Goal: Transaction & Acquisition: Purchase product/service

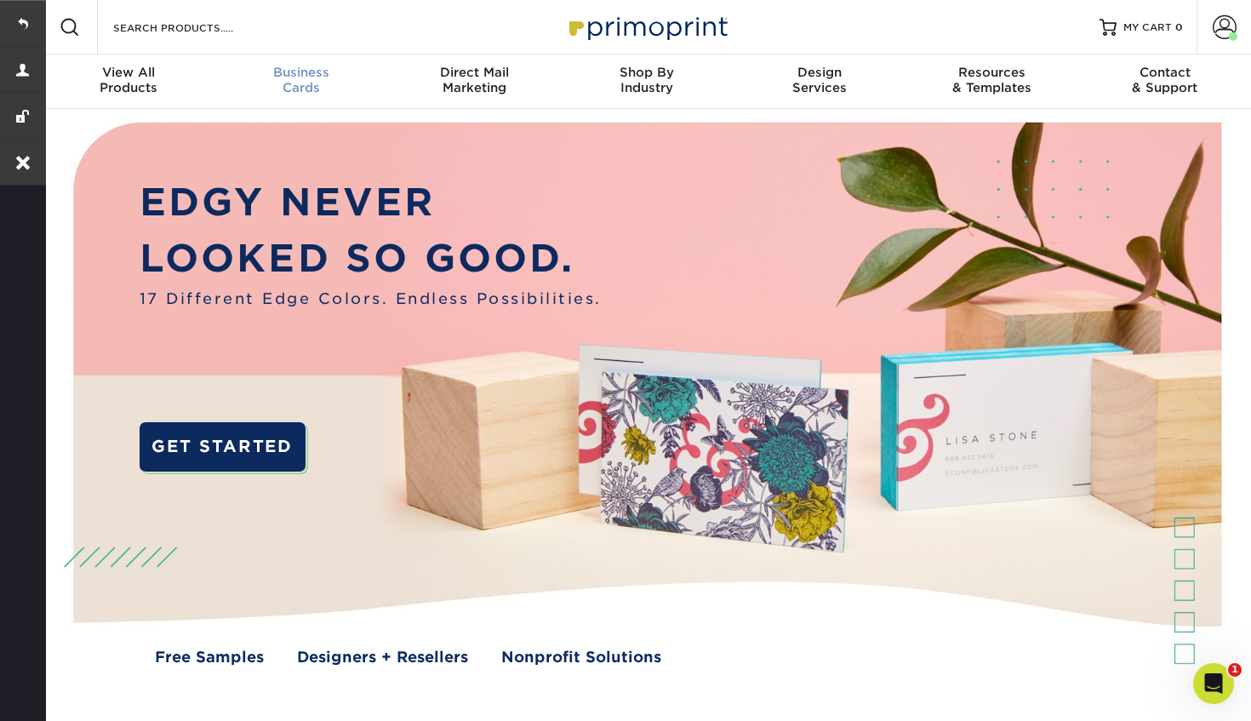
click at [281, 81] on div "Business Cards" at bounding box center [301, 80] width 173 height 31
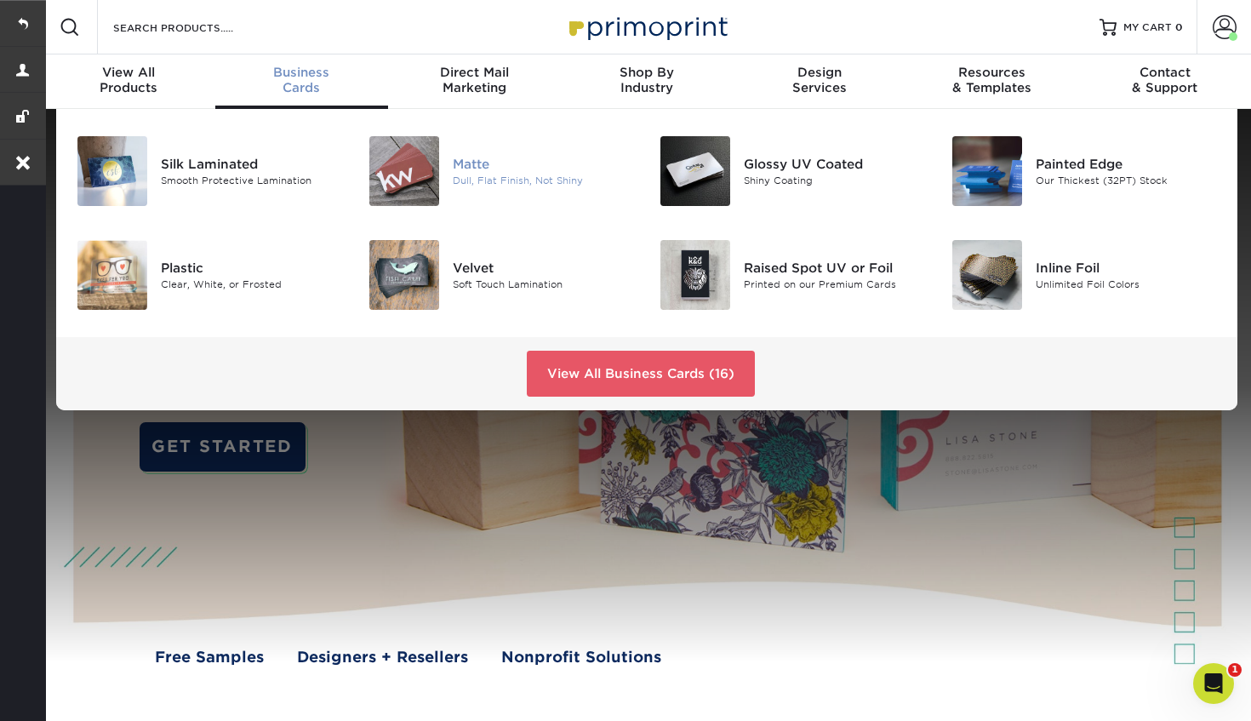
click at [465, 165] on div "Matte" at bounding box center [543, 164] width 181 height 19
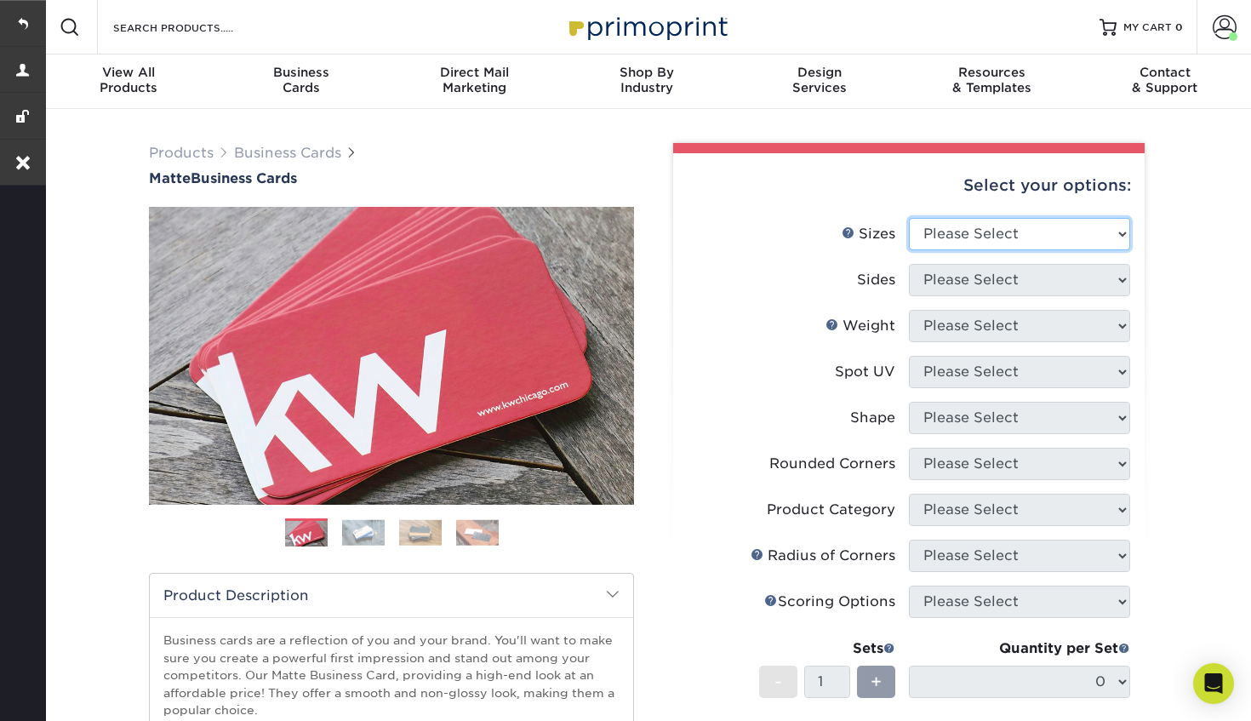
click at [1058, 240] on select "Please Select 1.5" x 3.5" - Mini 1.75" x 3.5" - Mini 2" x 2" - Square 2" x 3" -…" at bounding box center [1019, 234] width 221 height 32
select select "2.00x3.50"
click at [909, 218] on select "Please Select 1.5" x 3.5" - Mini 1.75" x 3.5" - Mini 2" x 2" - Square 2" x 3" -…" at bounding box center [1019, 234] width 221 height 32
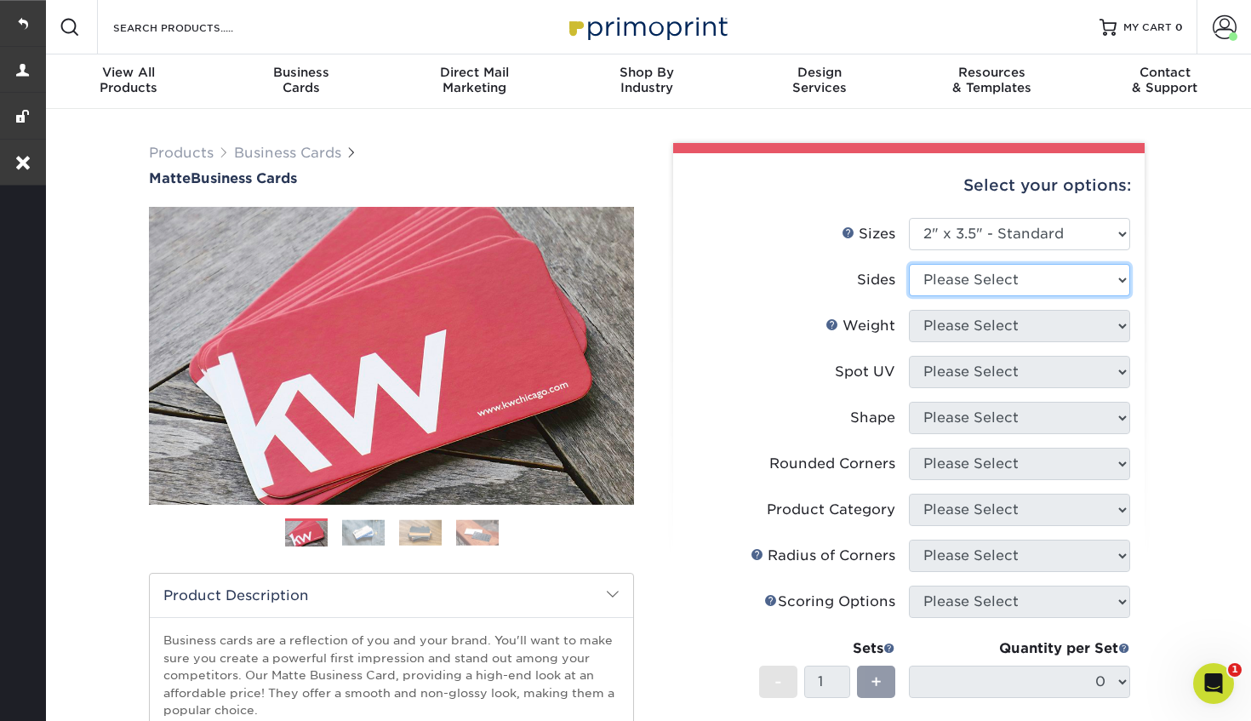
click at [970, 279] on select "Please Select Print Both Sides Print Front Only" at bounding box center [1019, 280] width 221 height 32
select select "13abbda7-1d64-4f25-8bb2-c179b224825d"
click at [909, 264] on select "Please Select Print Both Sides Print Front Only" at bounding box center [1019, 280] width 221 height 32
click at [966, 319] on select "Please Select 16PT 14PT" at bounding box center [1019, 326] width 221 height 32
select select "16PT"
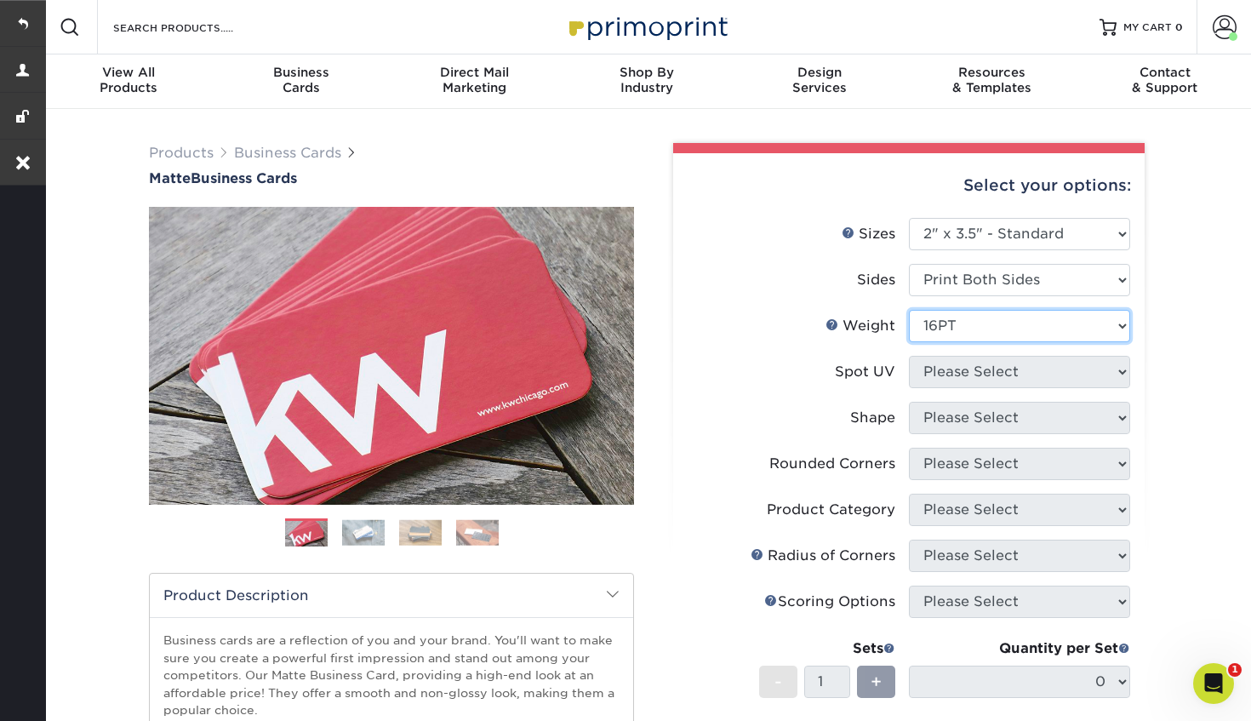
click at [909, 310] on select "Please Select 16PT 14PT" at bounding box center [1019, 326] width 221 height 32
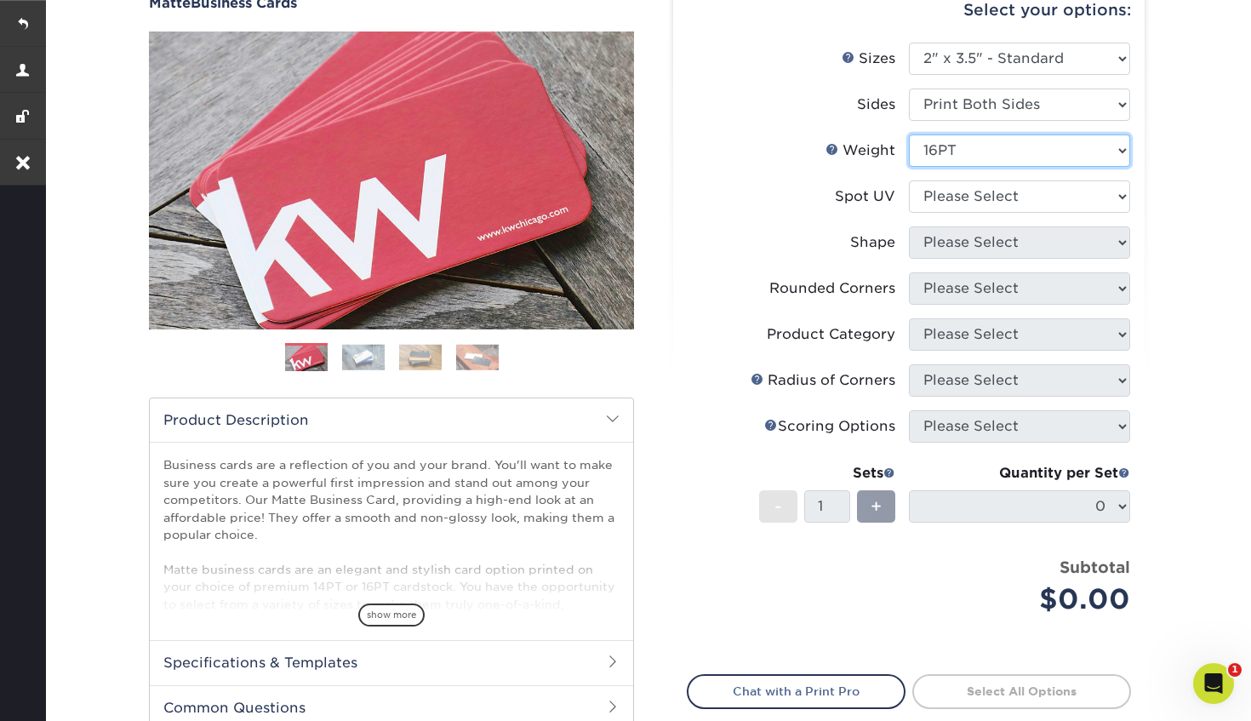
scroll to position [204, 0]
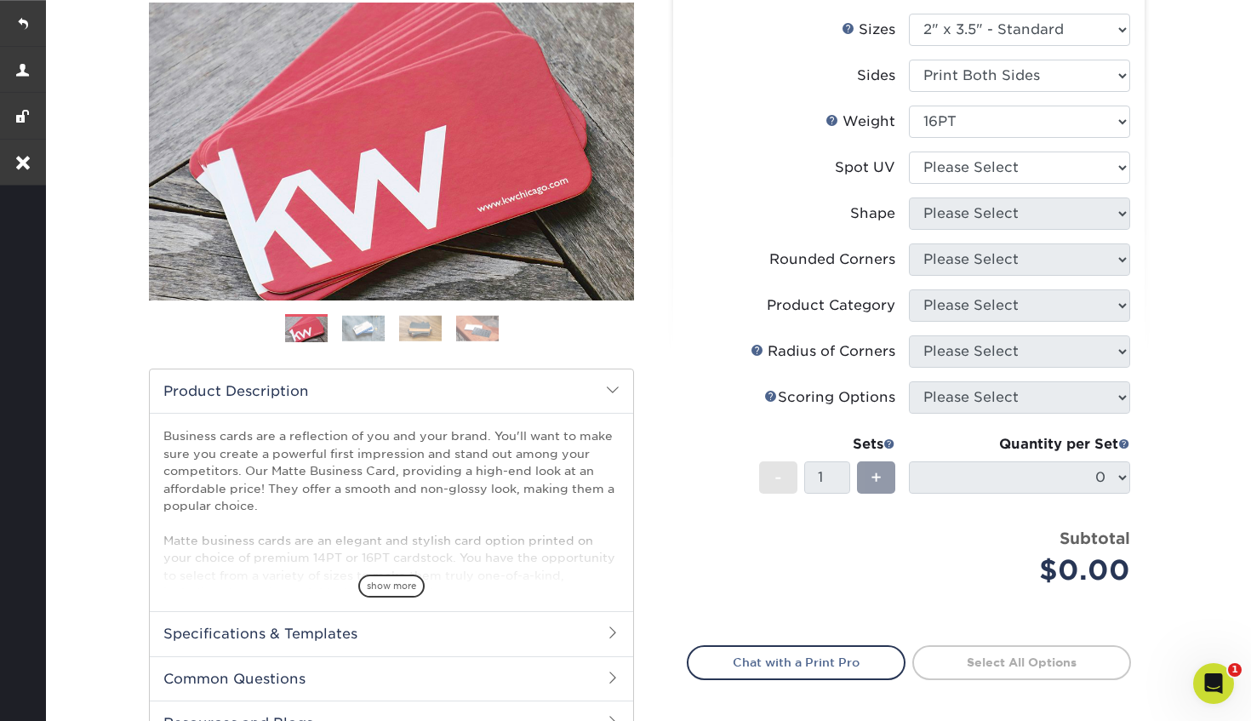
click at [1023, 144] on li "Weight Help Weight Please Select 16PT 14PT" at bounding box center [908, 129] width 442 height 46
click at [1021, 162] on select "Please Select No Spot UV Front and Back (Both Sides) Front Only Back Only" at bounding box center [1019, 167] width 221 height 32
click at [909, 151] on select "Please Select No Spot UV Front and Back (Both Sides) Front Only Back Only" at bounding box center [1019, 167] width 221 height 32
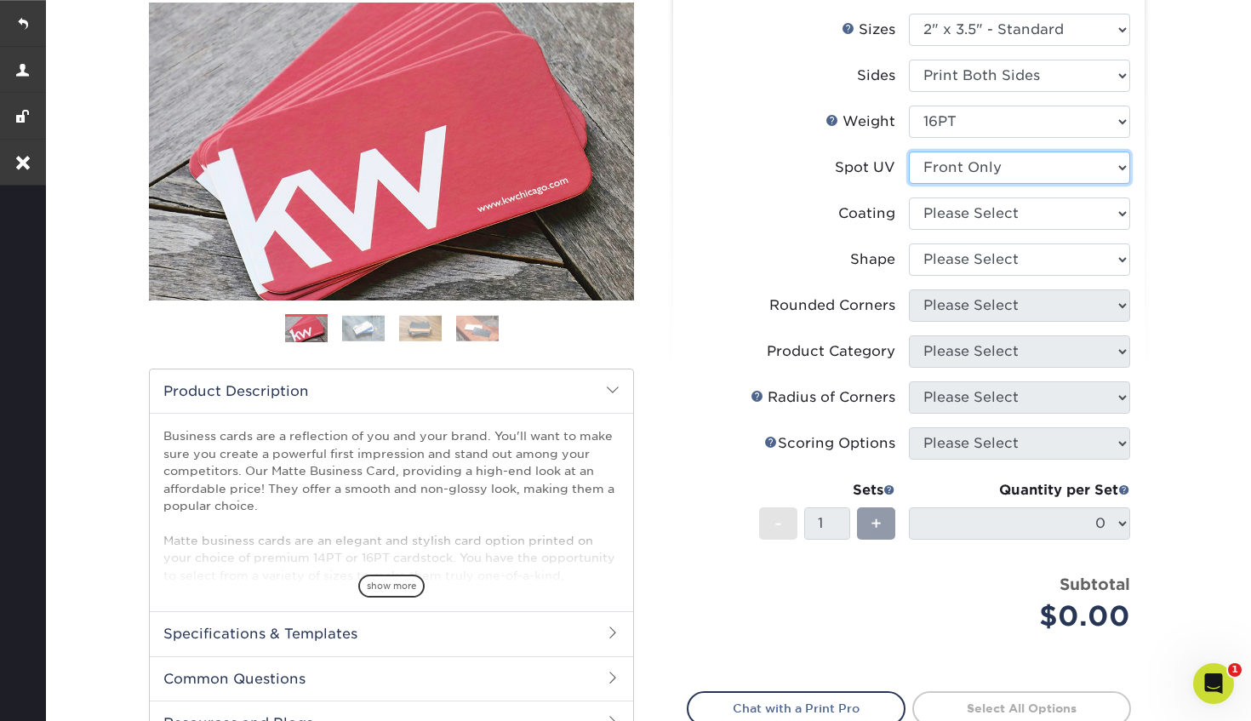
click at [990, 170] on select "Please Select No Spot UV Front and Back (Both Sides) Front Only Back Only" at bounding box center [1019, 167] width 221 height 32
select select "0"
click at [909, 151] on select "Please Select No Spot UV Front and Back (Both Sides) Front Only Back Only" at bounding box center [1019, 167] width 221 height 32
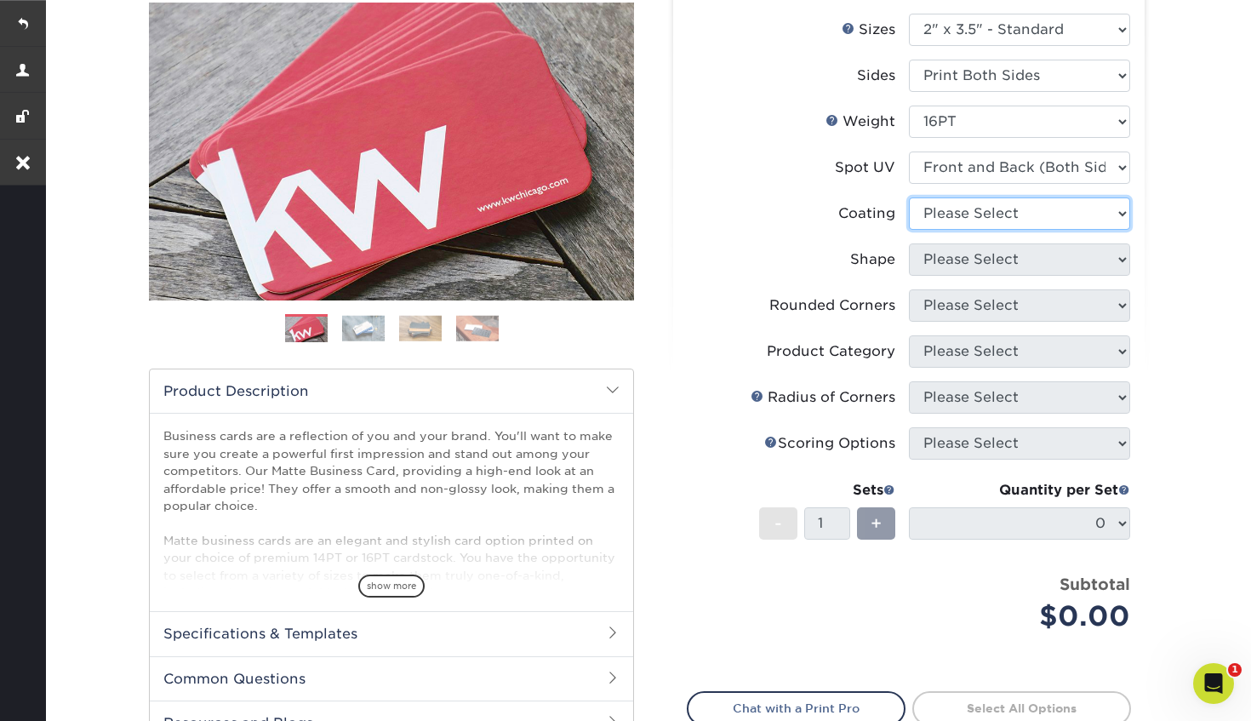
click at [984, 223] on select at bounding box center [1019, 213] width 221 height 32
select select "121bb7b5-3b4d-429f-bd8d-bbf80e953313"
click at [909, 197] on select at bounding box center [1019, 213] width 221 height 32
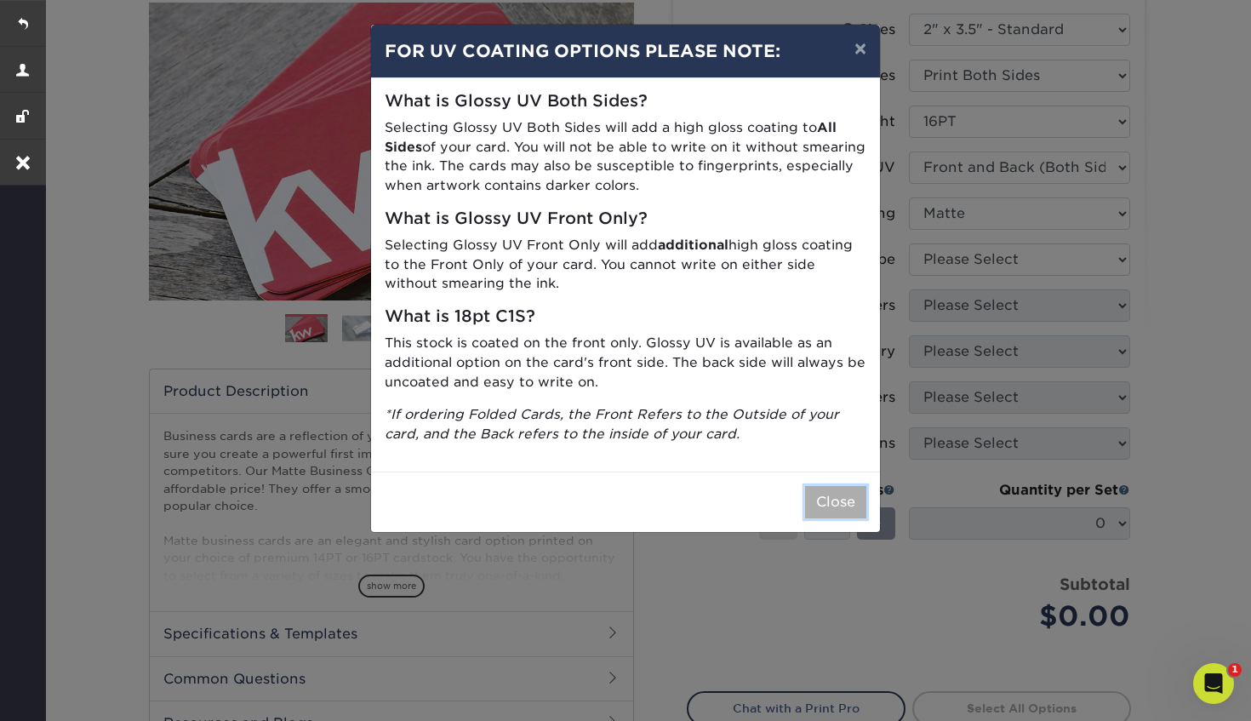
click at [834, 501] on button "Close" at bounding box center [835, 502] width 61 height 32
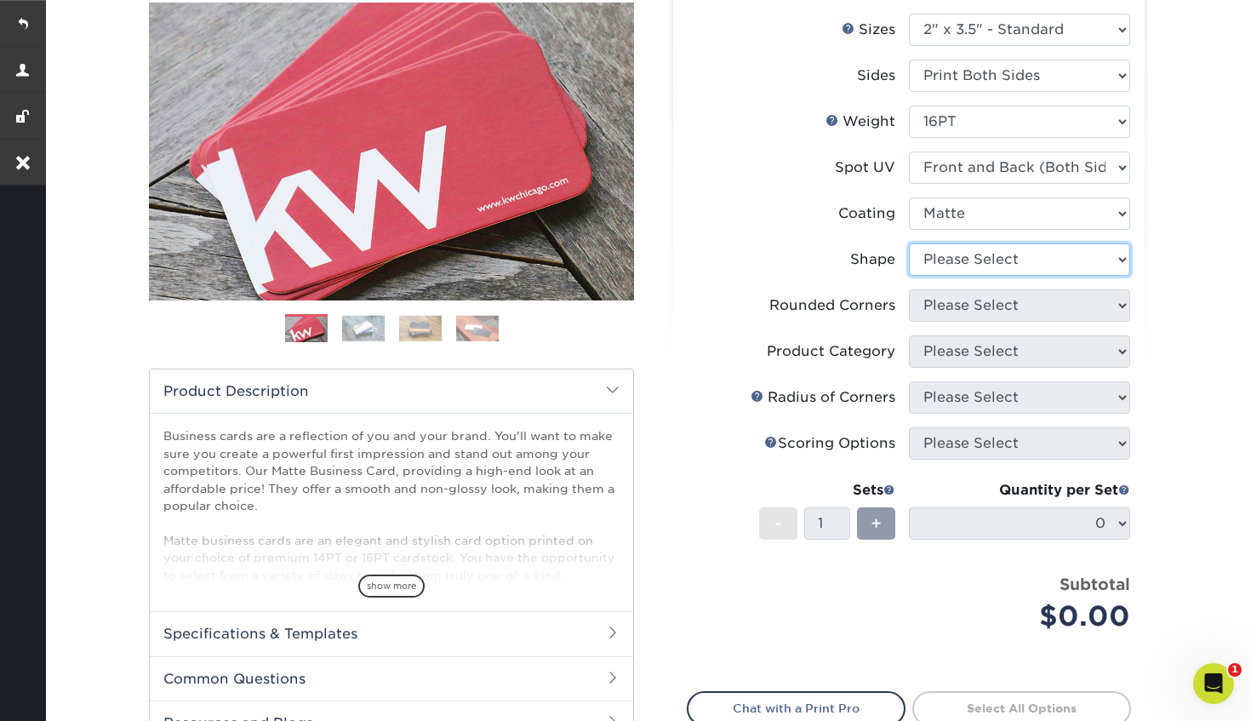
click at [1052, 265] on select "Please Select Standard" at bounding box center [1019, 259] width 221 height 32
select select "standard"
click at [909, 243] on select "Please Select Standard" at bounding box center [1019, 259] width 221 height 32
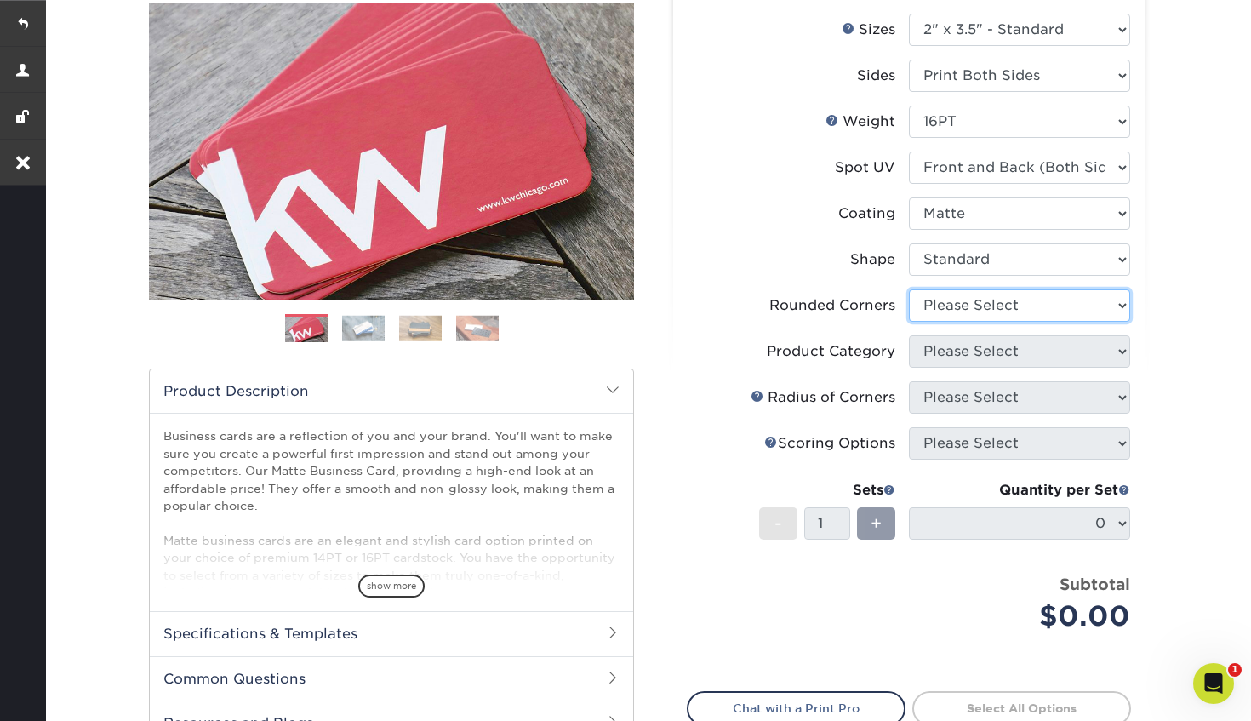
click at [1025, 313] on select "Please Select Yes - Round 2 Corners Yes - Round 4 Corners No" at bounding box center [1019, 305] width 221 height 32
select select "0"
click at [909, 289] on select "Please Select Yes - Round 2 Corners Yes - Round 4 Corners No" at bounding box center [1019, 305] width 221 height 32
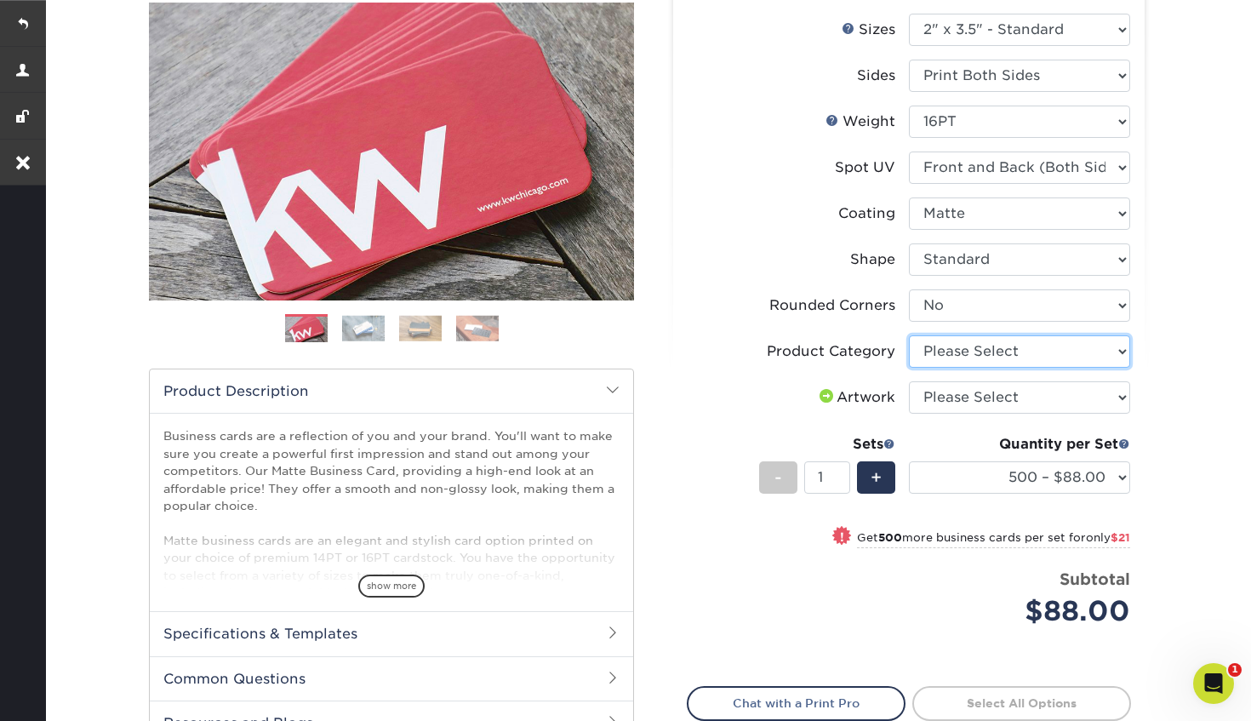
click at [983, 356] on select "Please Select Business Cards" at bounding box center [1019, 351] width 221 height 32
select select "3b5148f1-0588-4f88-a218-97bcfdce65c1"
click at [909, 335] on select "Please Select Business Cards" at bounding box center [1019, 351] width 221 height 32
click at [968, 402] on select "Please Select I will upload files I need a design - $100" at bounding box center [1019, 397] width 221 height 32
select select "upload"
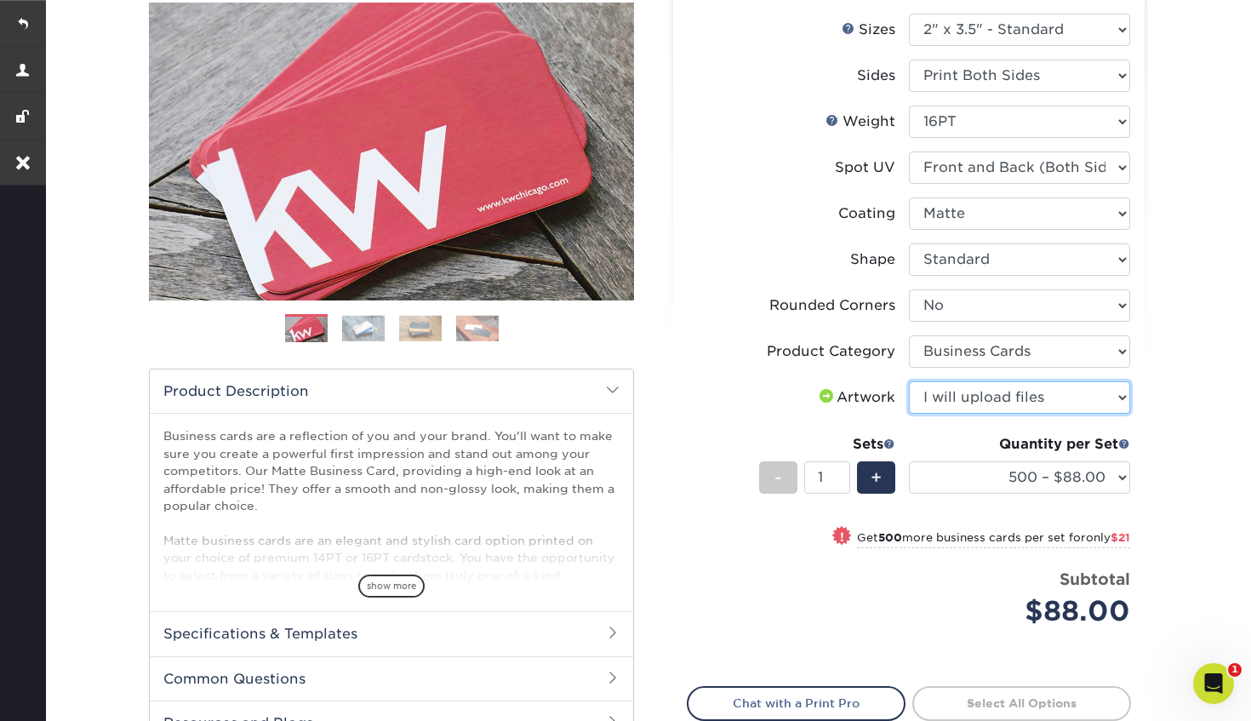
click at [909, 381] on select "Please Select I will upload files I need a design - $100" at bounding box center [1019, 397] width 221 height 32
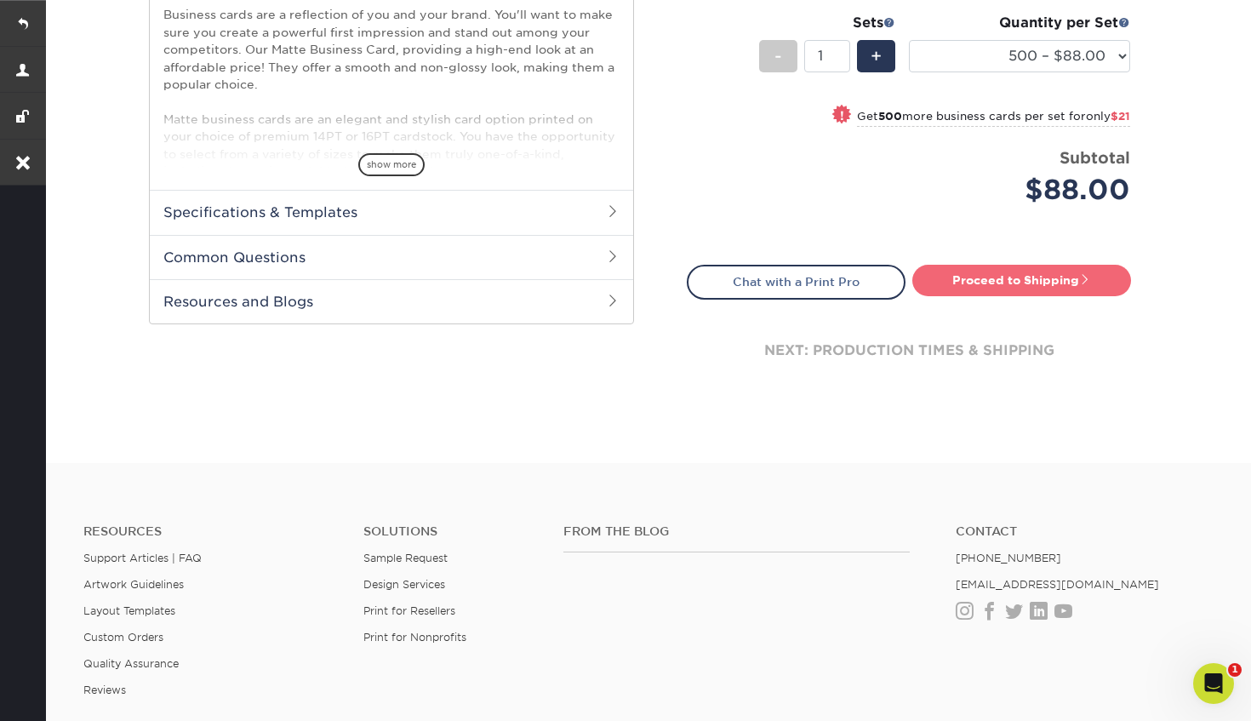
click at [1001, 280] on link "Proceed to Shipping" at bounding box center [1021, 280] width 219 height 31
type input "Set 1"
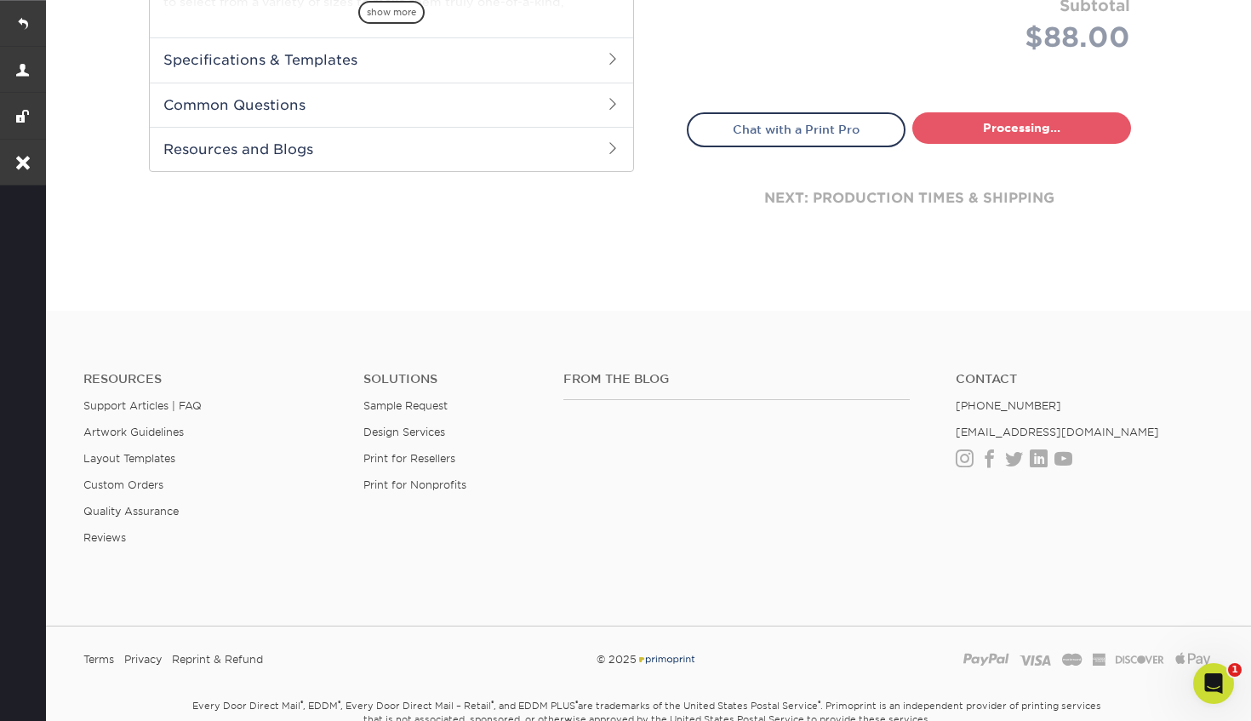
select select "84b0d15f-6b65-4aa4-bc5a-4a65d7730aad"
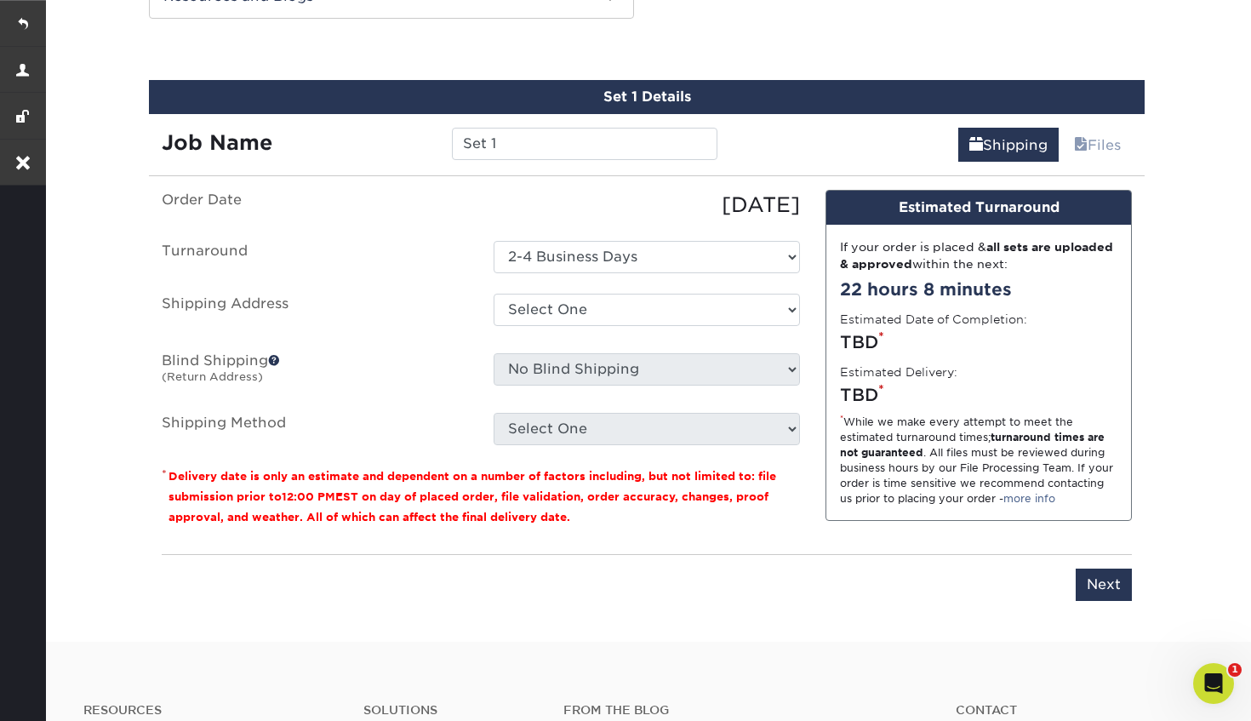
scroll to position [936, 0]
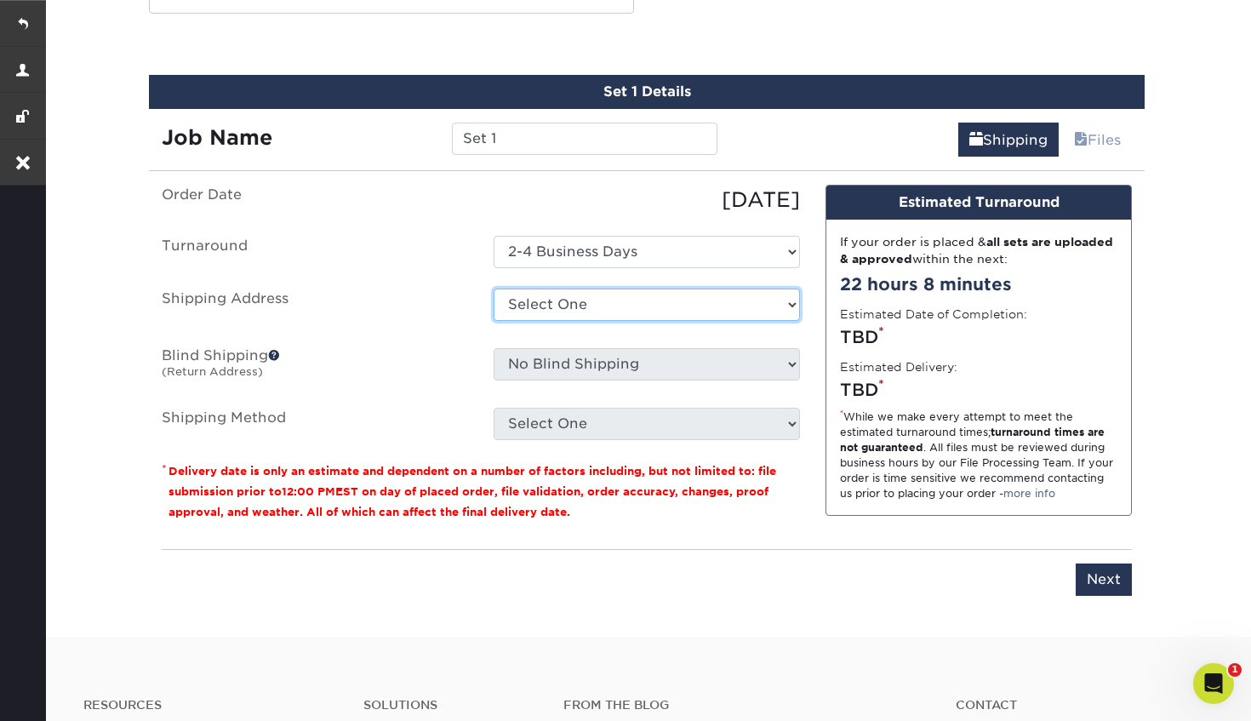
click at [571, 304] on select "Select One Bill Doss Bob Bergman Chiro Diaz Chiro Diaz Dan Yaworski Dwayne Pfei…" at bounding box center [646, 304] width 306 height 32
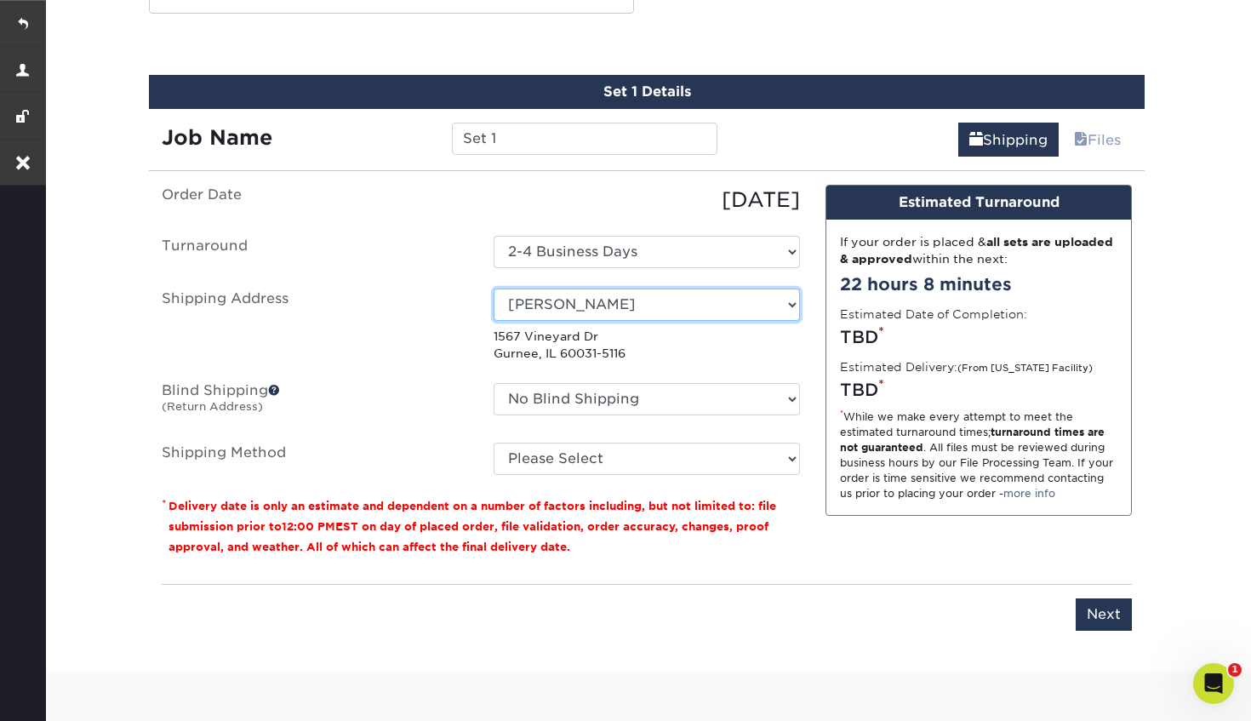
click at [736, 299] on select "Select One Bill Doss Bob Bergman Chiro Diaz Chiro Diaz Dan Yaworski Dwayne Pfei…" at bounding box center [646, 304] width 306 height 32
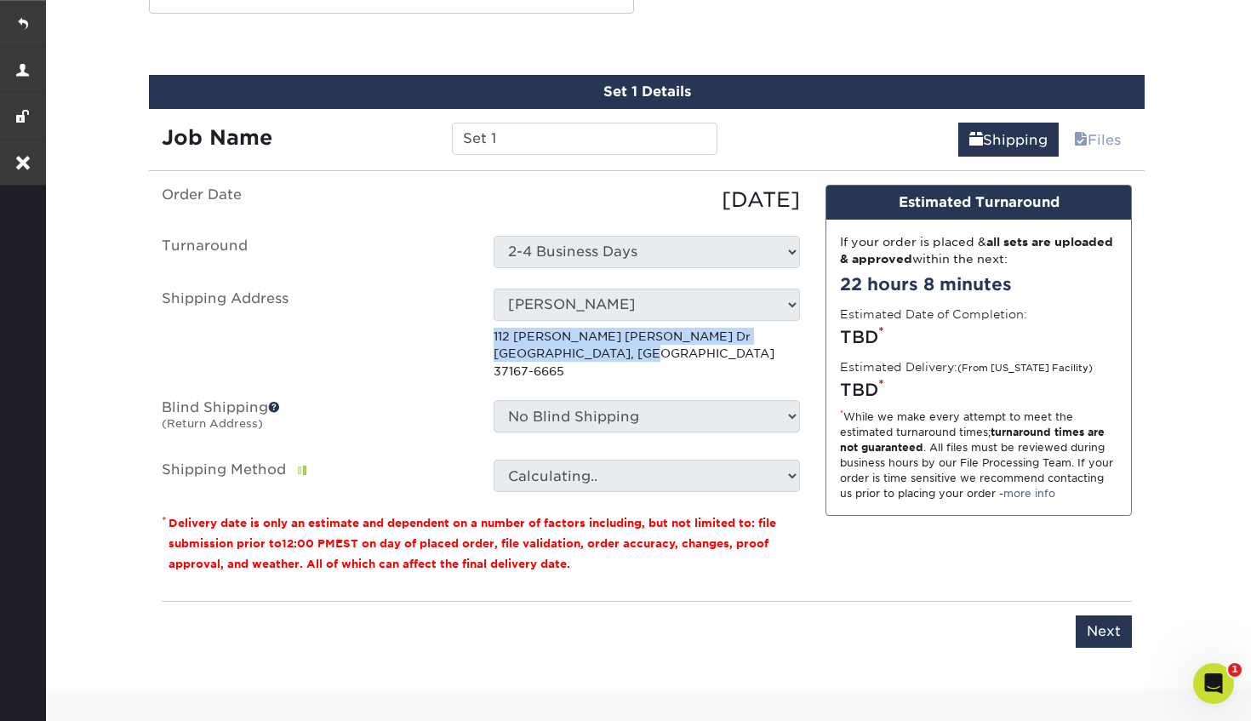
copy p "112 Gallant Fox Dr Smyrna, TN 37167-6665"
drag, startPoint x: 649, startPoint y: 357, endPoint x: 483, endPoint y: 343, distance: 166.5
click at [483, 343] on div "Select One Bill Doss Bob Bergman Chiro Diaz Chiro Diaz Dan Yaworski Dwayne Pfei…" at bounding box center [647, 333] width 332 height 91
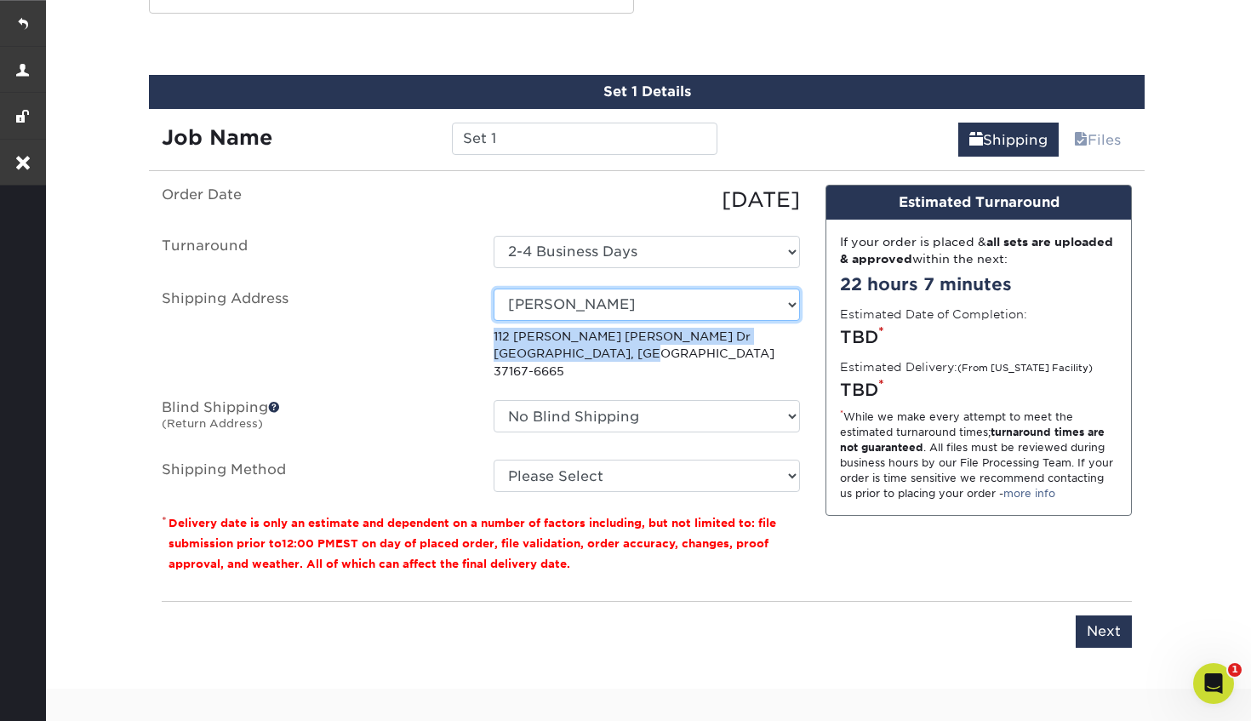
click at [672, 295] on select "Select One Bill Doss Bob Bergman Chiro Diaz Chiro Diaz Dan Yaworski Dwayne Pfei…" at bounding box center [646, 304] width 306 height 32
click at [493, 288] on select "Select One Bill Doss Bob Bergman Chiro Diaz Chiro Diaz Dan Yaworski Dwayne Pfei…" at bounding box center [646, 304] width 306 height 32
click at [672, 296] on select "Select One Bill Doss Bob Bergman Chiro Diaz Chiro Diaz Dan Yaworski Dwayne Pfei…" at bounding box center [646, 304] width 306 height 32
select select "37425"
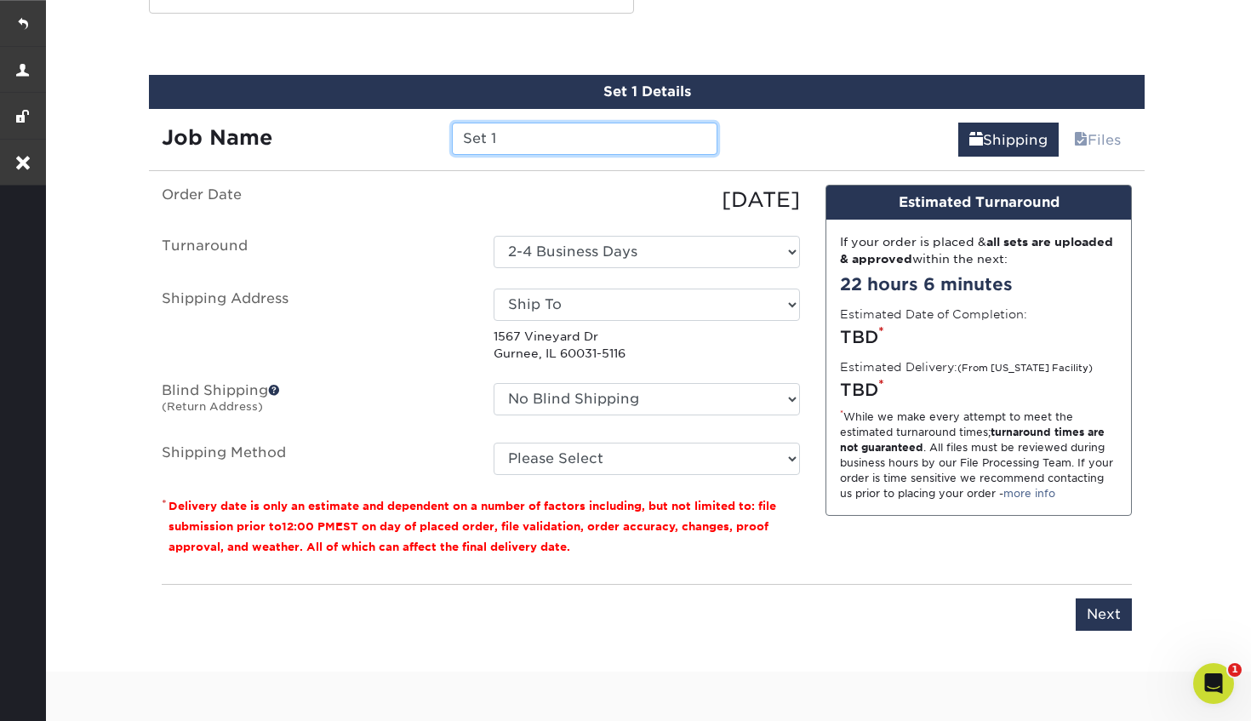
drag, startPoint x: 516, startPoint y: 138, endPoint x: 430, endPoint y: 136, distance: 86.8
click at [430, 136] on div "Job Name Set 1" at bounding box center [439, 139] width 581 height 32
paste input "Meguiar's, Irvine, CA 92618"
type input "Meguiar's, Irvine, CA 92618"
click at [406, 273] on ul "Order Date 10/14/2025 Turnaround Select One 2-4 Business Days Shipping Address …" at bounding box center [481, 330] width 638 height 290
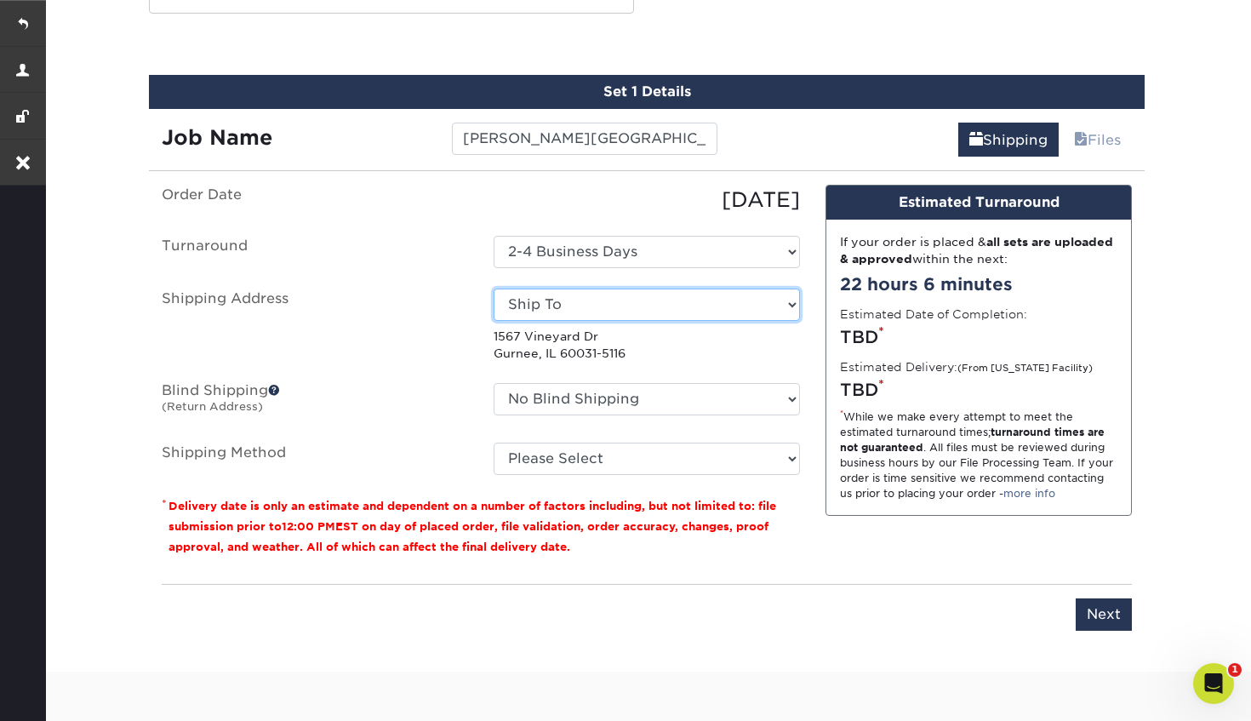
click at [573, 296] on select "Select One Bill Doss Bob Bergman Chiro Diaz Chiro Diaz Dan Yaworski Dwayne Pfei…" at bounding box center [646, 304] width 306 height 32
select select "37428"
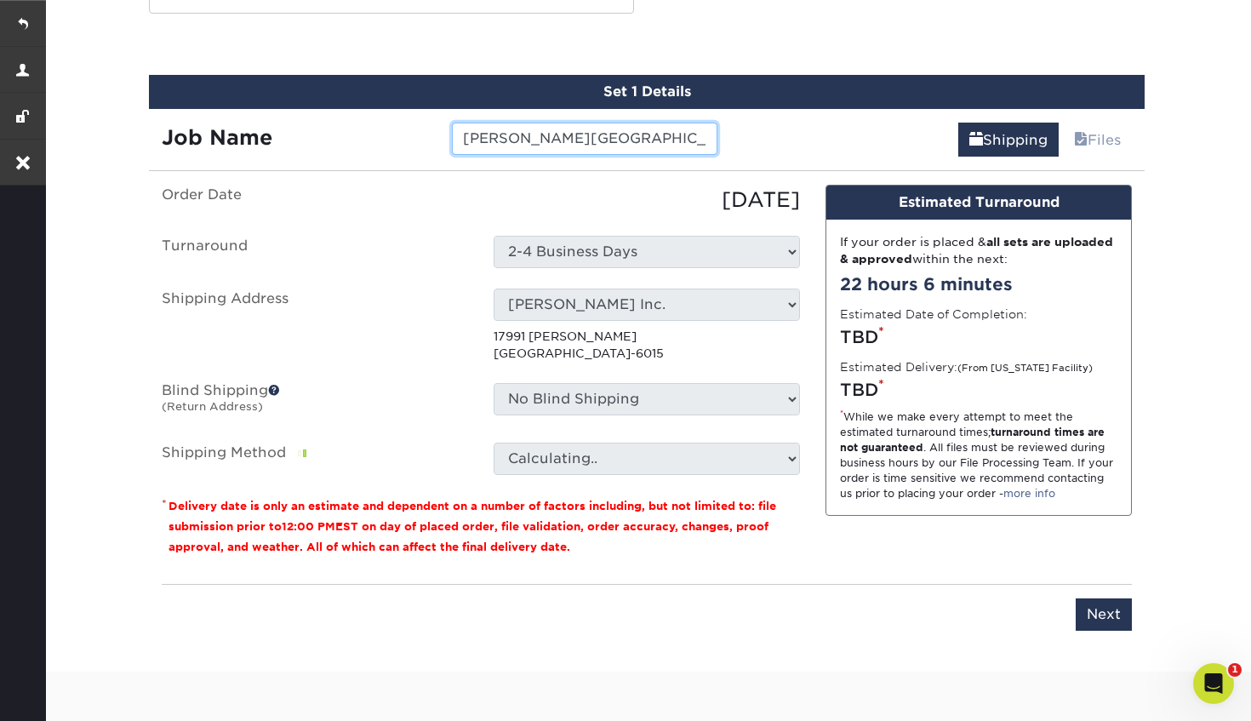
drag, startPoint x: 659, startPoint y: 145, endPoint x: 362, endPoint y: 142, distance: 297.8
click at [362, 142] on div "Job Name Meguiar's, Irvine, CA 92618" at bounding box center [439, 139] width 581 height 32
click at [364, 156] on div "Set 1 Details Job Name Shipping Files You've choosen mailing services! If you h…" at bounding box center [646, 363] width 995 height 576
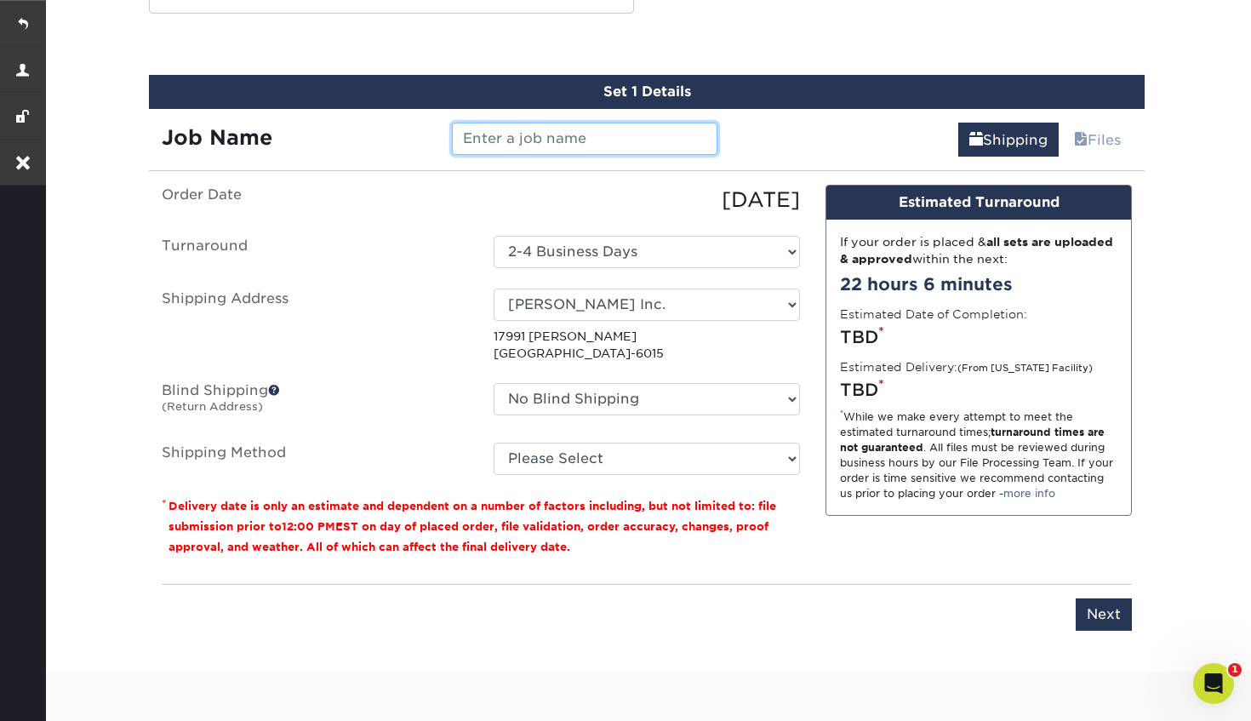
click at [590, 140] on input "text" at bounding box center [584, 139] width 265 height 32
paste input "Trish leclerc"
type input "Trish leclerc"
click at [444, 274] on ul "Order Date 10/14/2025 Turnaround Select One 2-4 Business Days Shipping Address …" at bounding box center [481, 330] width 638 height 290
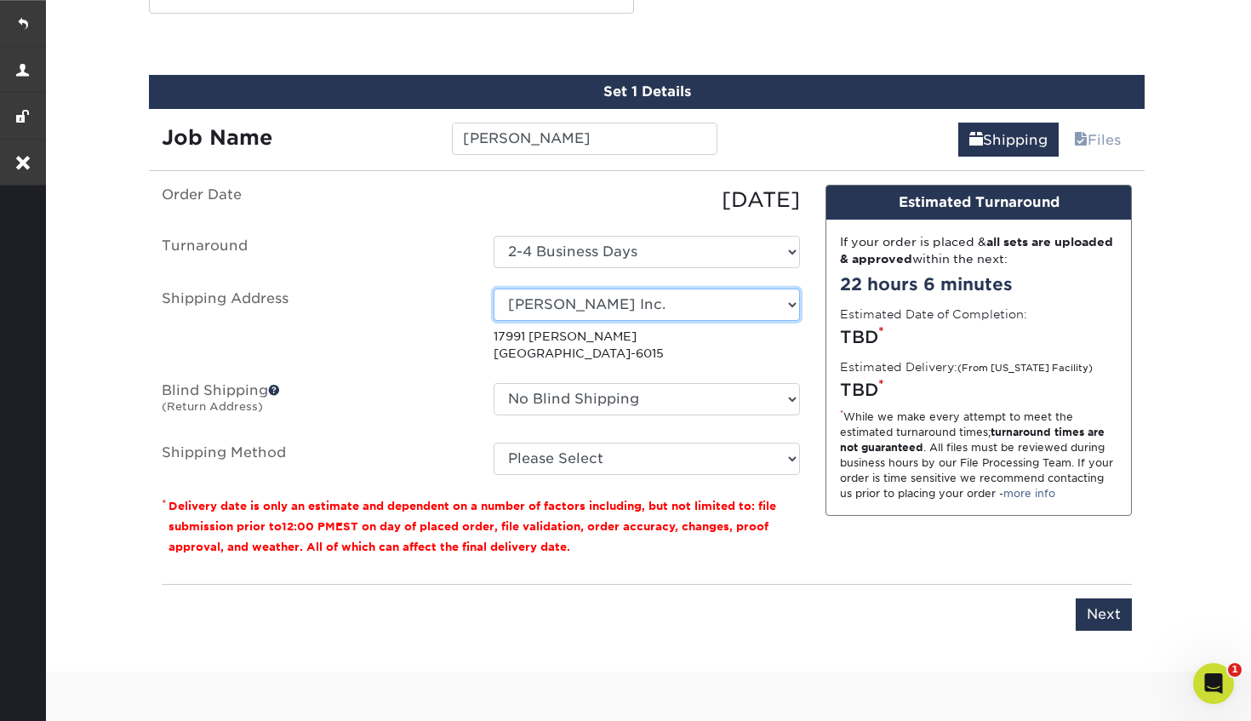
click at [568, 309] on select "Select One Bill Doss Bob Bergman Chiro Diaz Chiro Diaz Dan Yaworski Dwayne Pfei…" at bounding box center [646, 304] width 306 height 32
select select "newaddress"
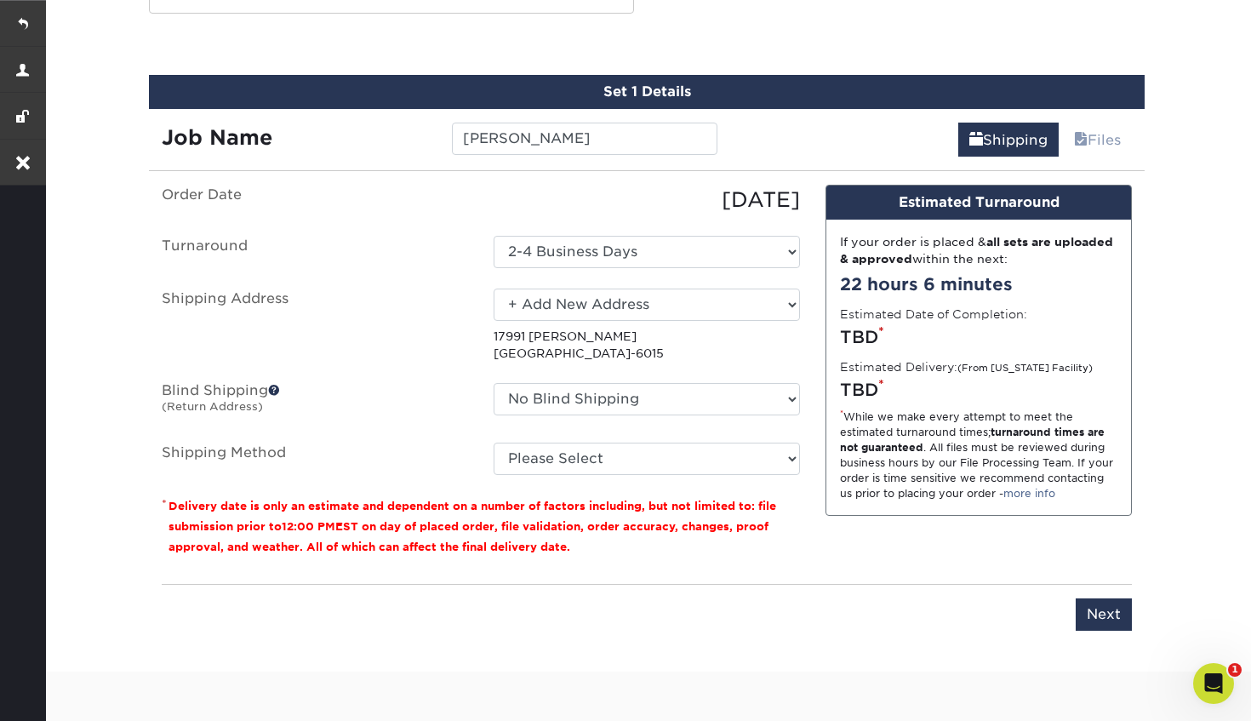
click at [493, 288] on select "Select One Bill Doss Bob Bergman Chiro Diaz Chiro Diaz Dan Yaworski Dwayne Pfei…" at bounding box center [646, 304] width 306 height 32
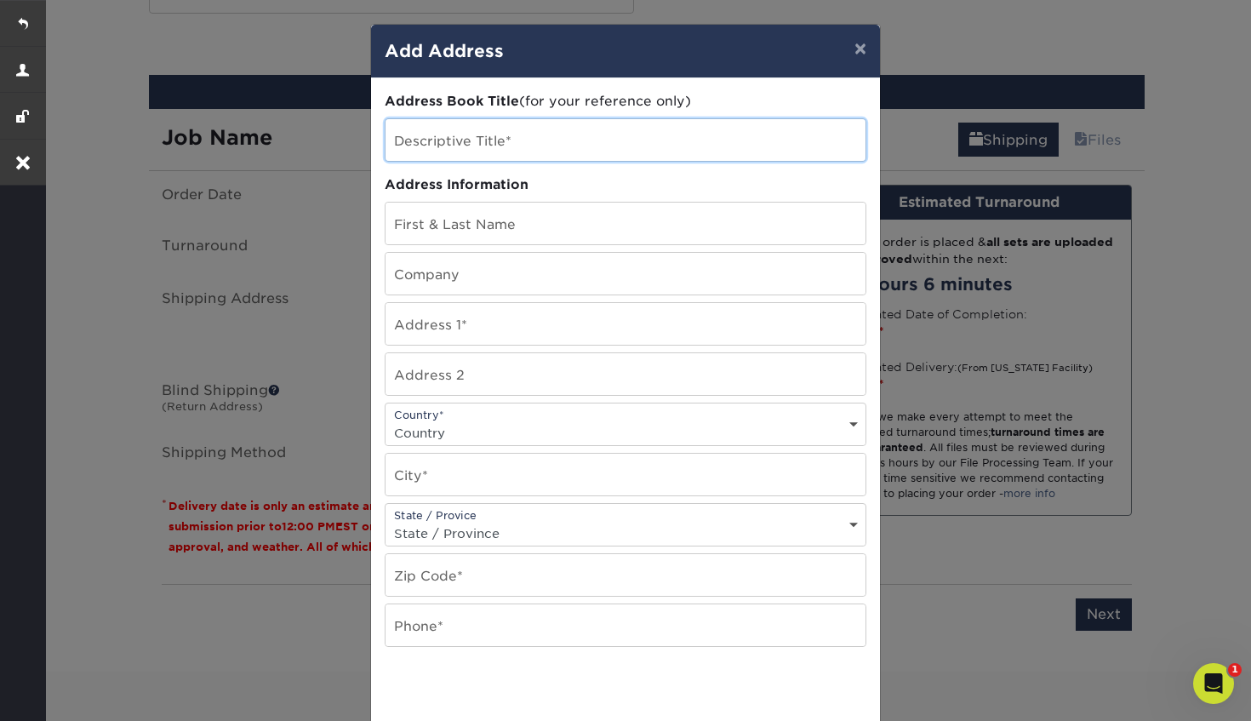
click at [507, 144] on input "text" at bounding box center [625, 140] width 480 height 42
paste input "Trish leclerc"
type input "Trish leclerc"
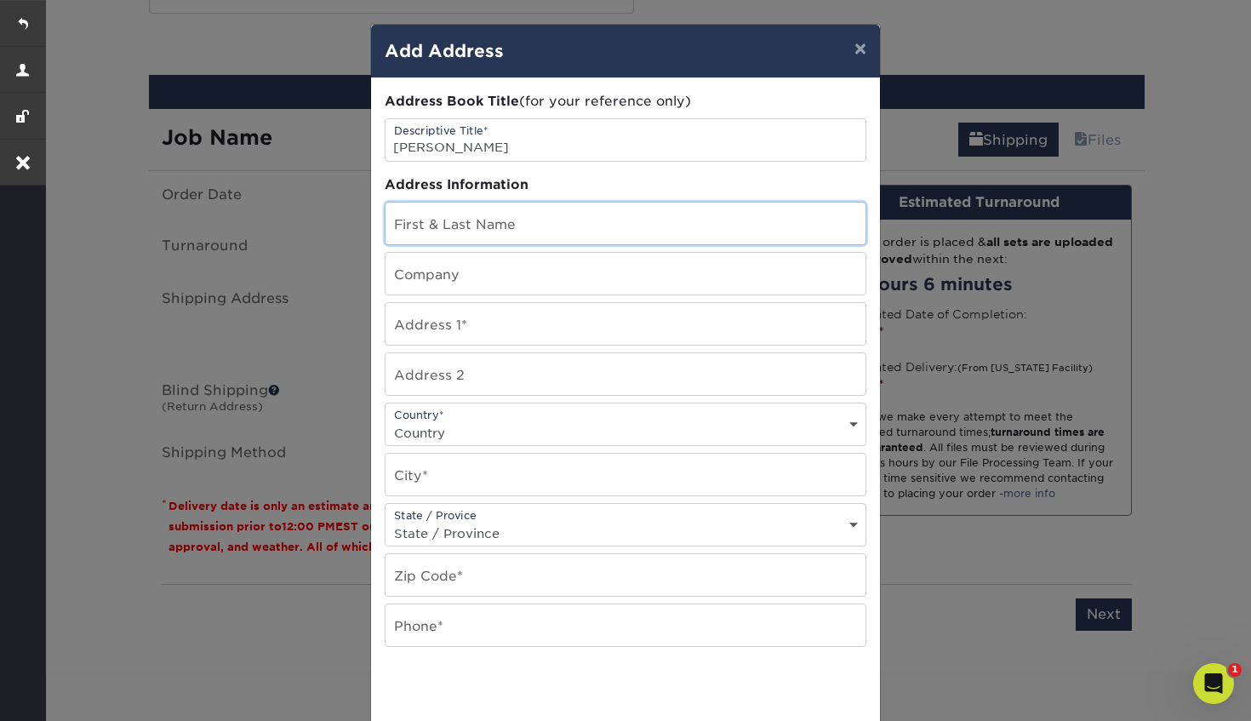
click at [463, 223] on input "text" at bounding box center [625, 223] width 480 height 42
paste input "Trish leclerc"
type input "Trish leclerc"
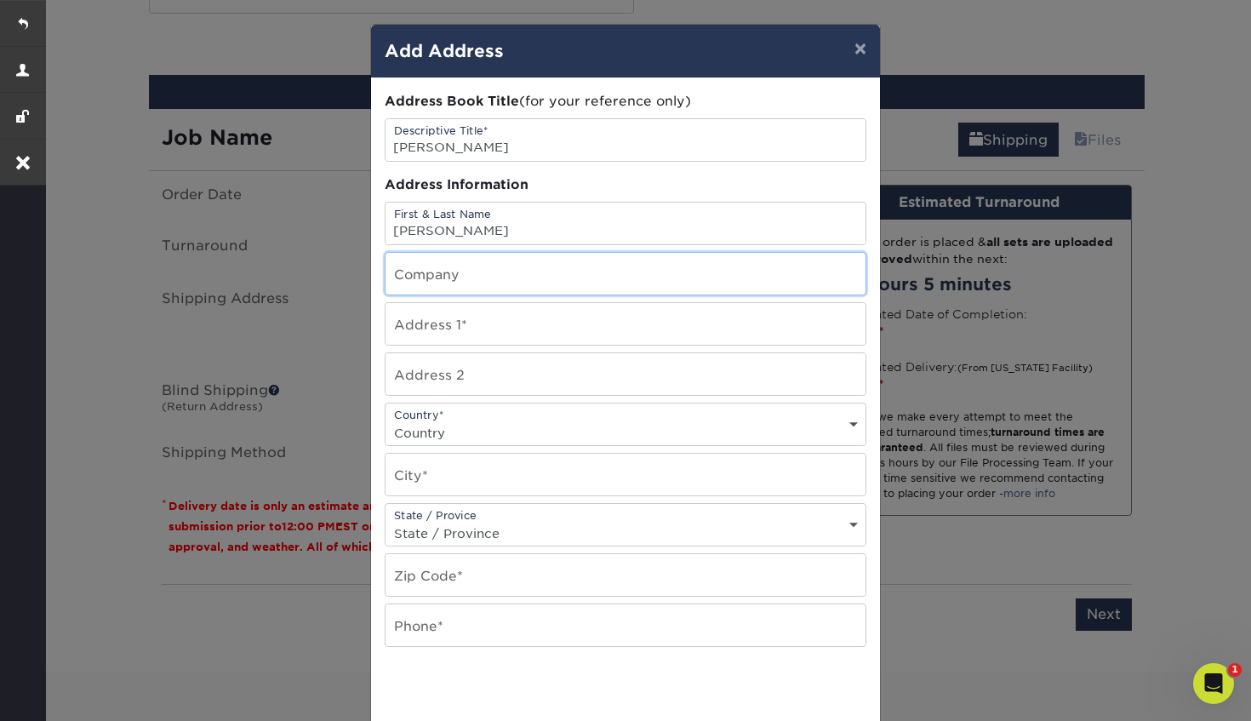
click at [461, 275] on input "text" at bounding box center [625, 274] width 480 height 42
paste input "Meguiar's, Irvine, CA 92618"
type input "Meguiar's, Irvine, CA 92618"
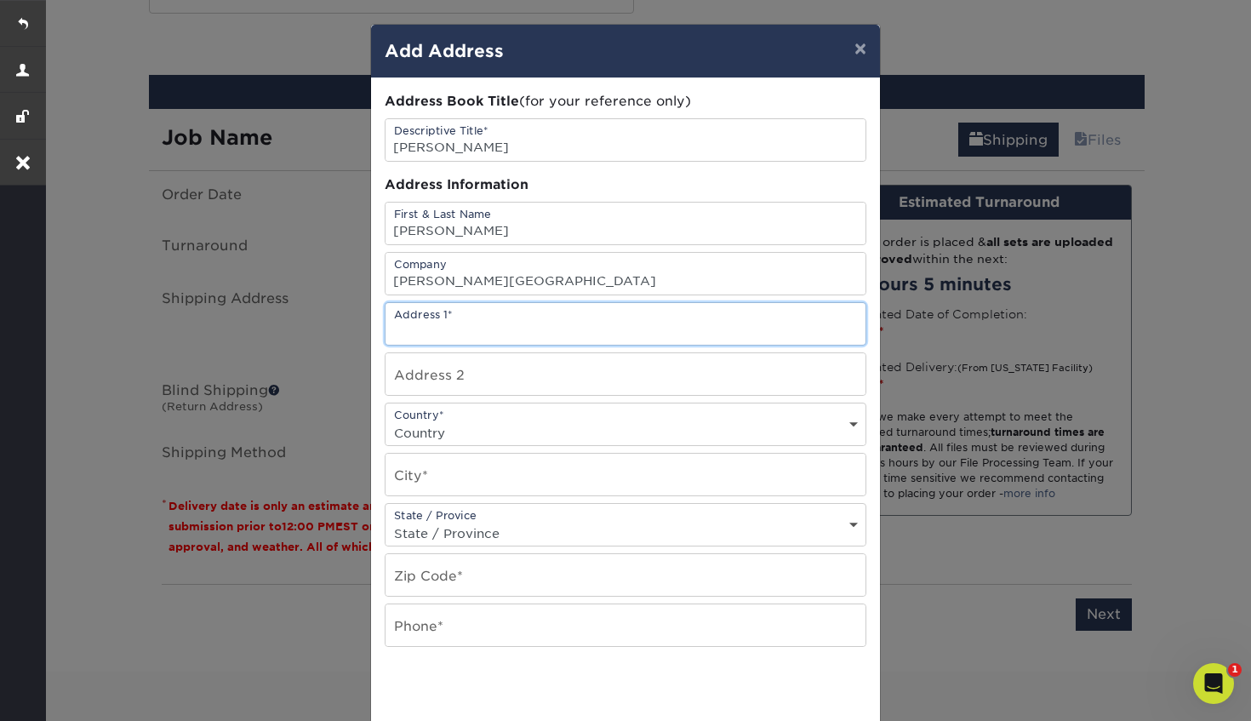
click at [448, 329] on input "text" at bounding box center [625, 324] width 480 height 42
paste input "213 Technology Drive"
type input "213 Technology Drive"
click at [438, 419] on div "Country* Country United States Canada ----------------------------- Afghanistan…" at bounding box center [626, 423] width 482 height 43
click at [436, 436] on select "Country United States Canada ----------------------------- Afghanistan Albania …" at bounding box center [625, 432] width 480 height 25
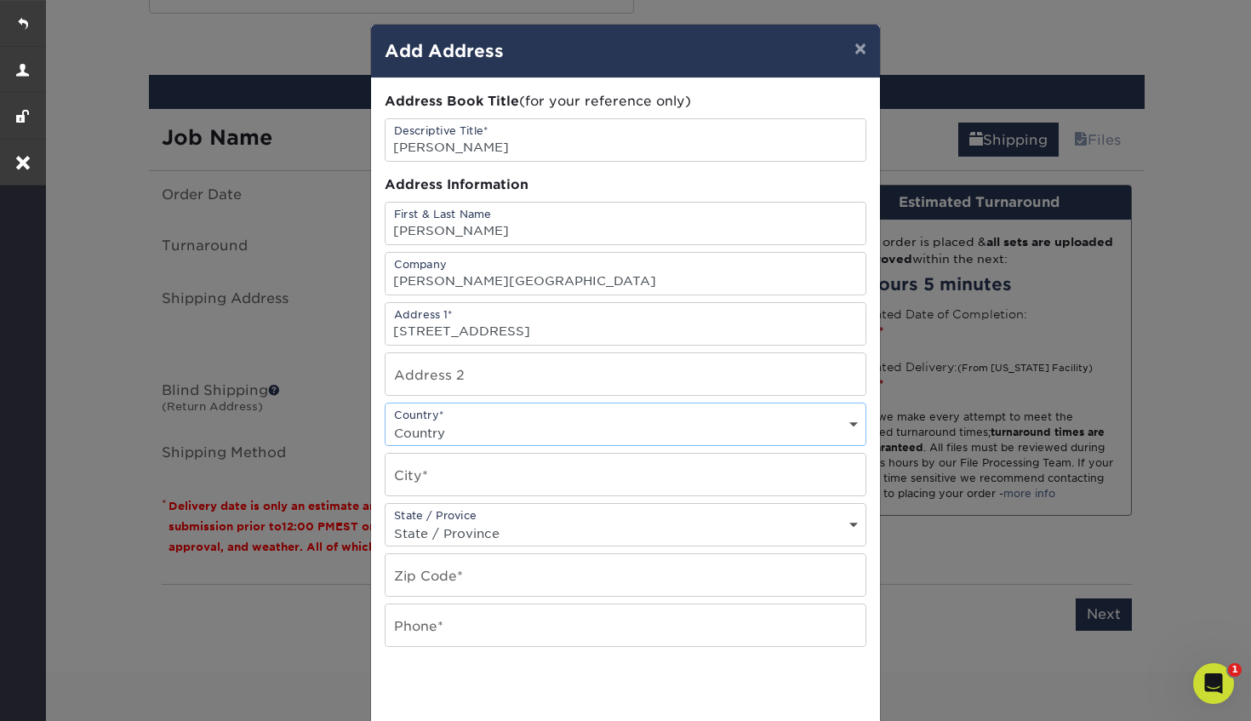
select select "US"
click at [385, 420] on select "Country United States Canada ----------------------------- Afghanistan Albania …" at bounding box center [625, 432] width 480 height 25
click at [428, 477] on input "text" at bounding box center [625, 474] width 480 height 42
type input "Irvine"
select select "CA"
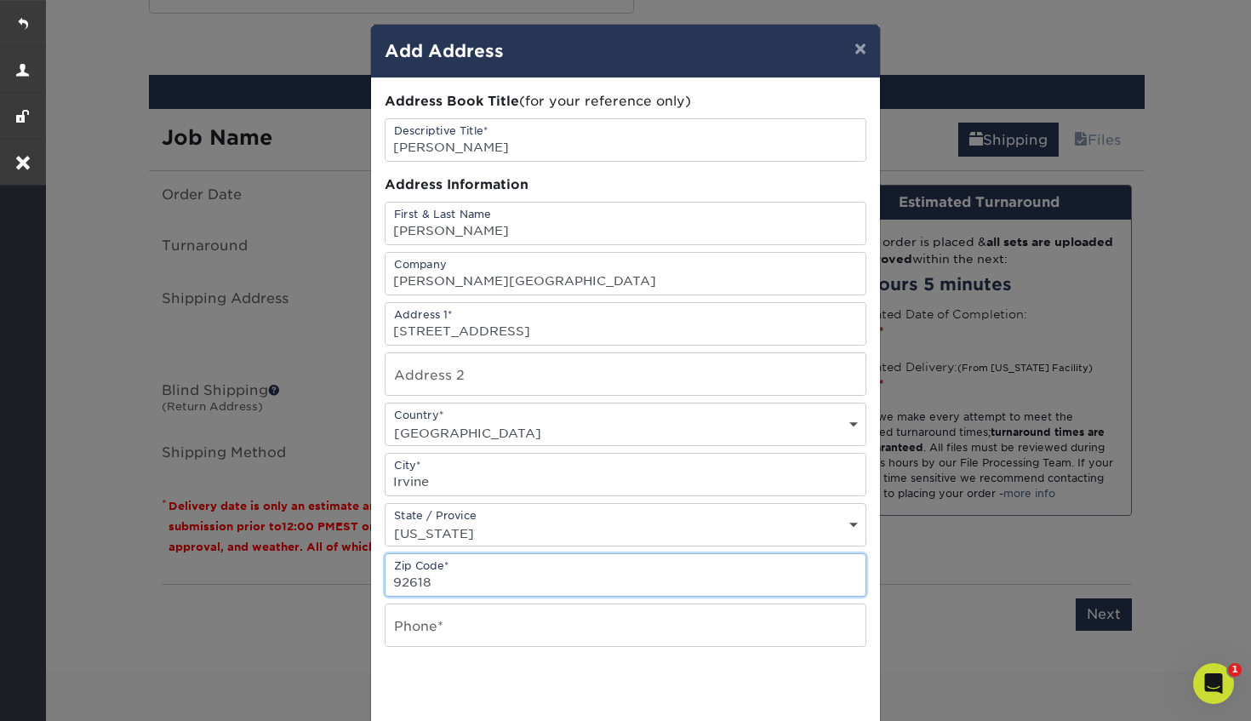
type input "92618"
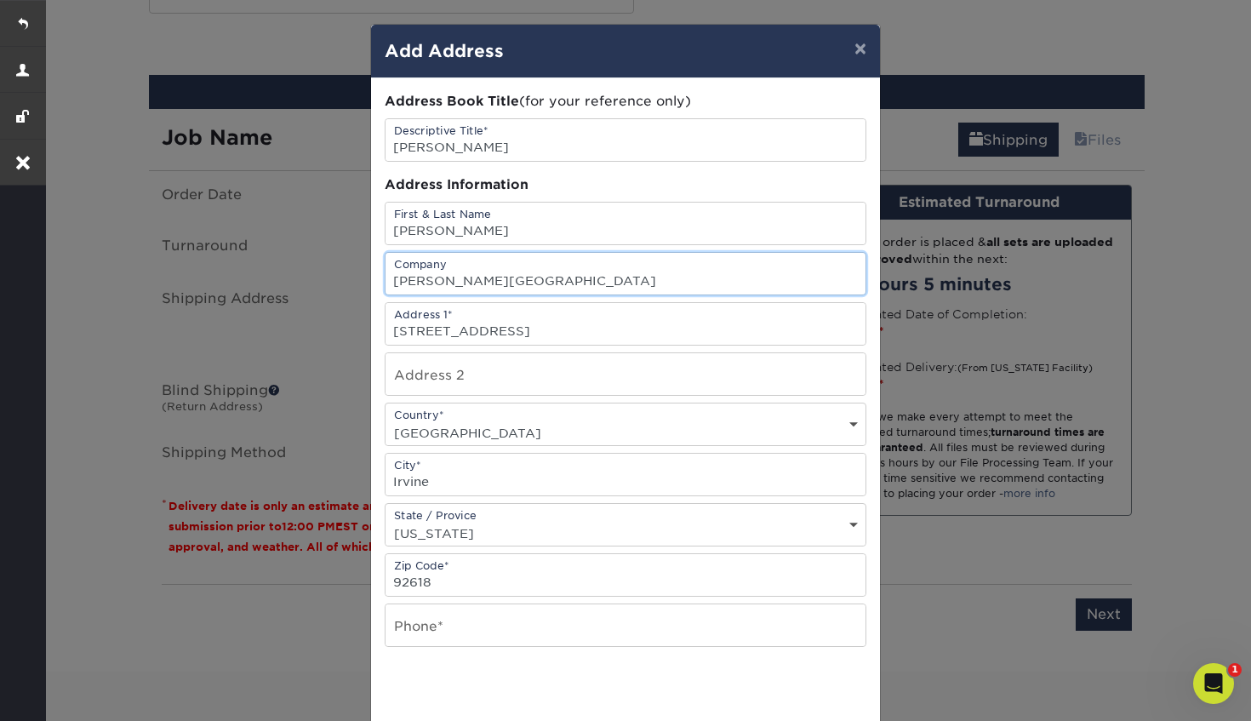
scroll to position [0, 0]
drag, startPoint x: 454, startPoint y: 281, endPoint x: 605, endPoint y: 282, distance: 150.6
click at [605, 282] on input "Meguiar's, Irvine, CA 92618" at bounding box center [625, 274] width 480 height 42
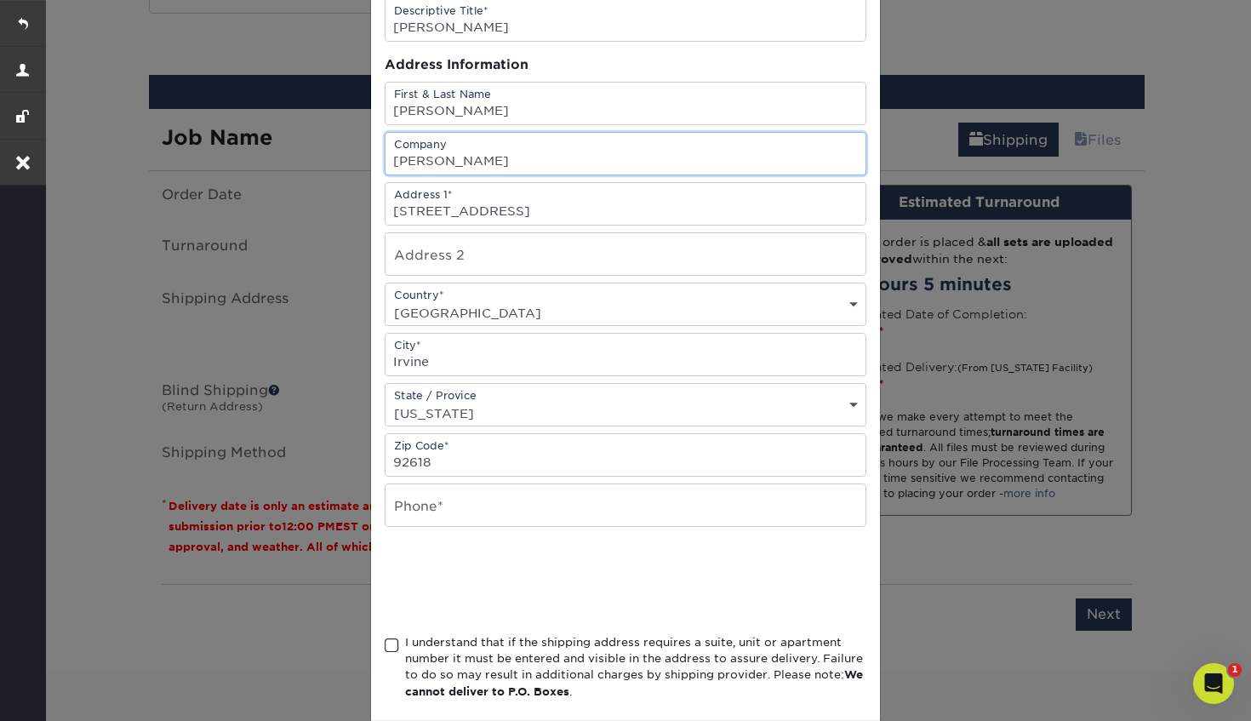
scroll to position [129, 0]
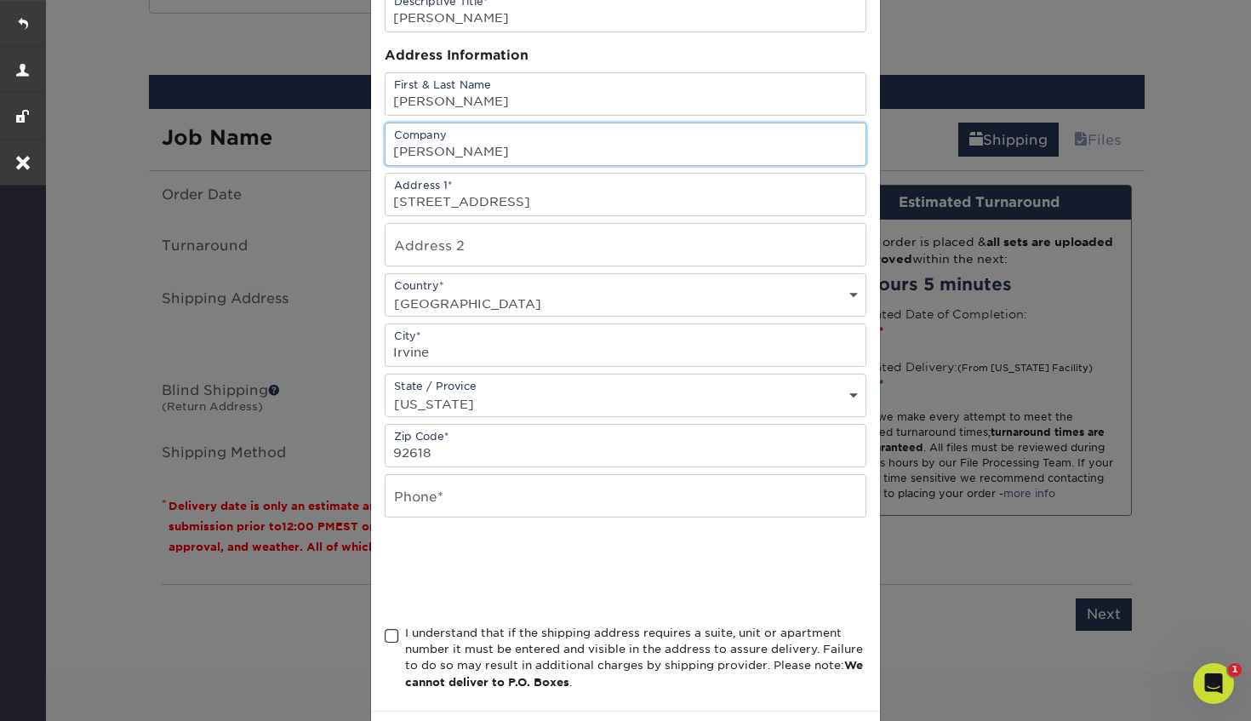
type input "Meguiar's"
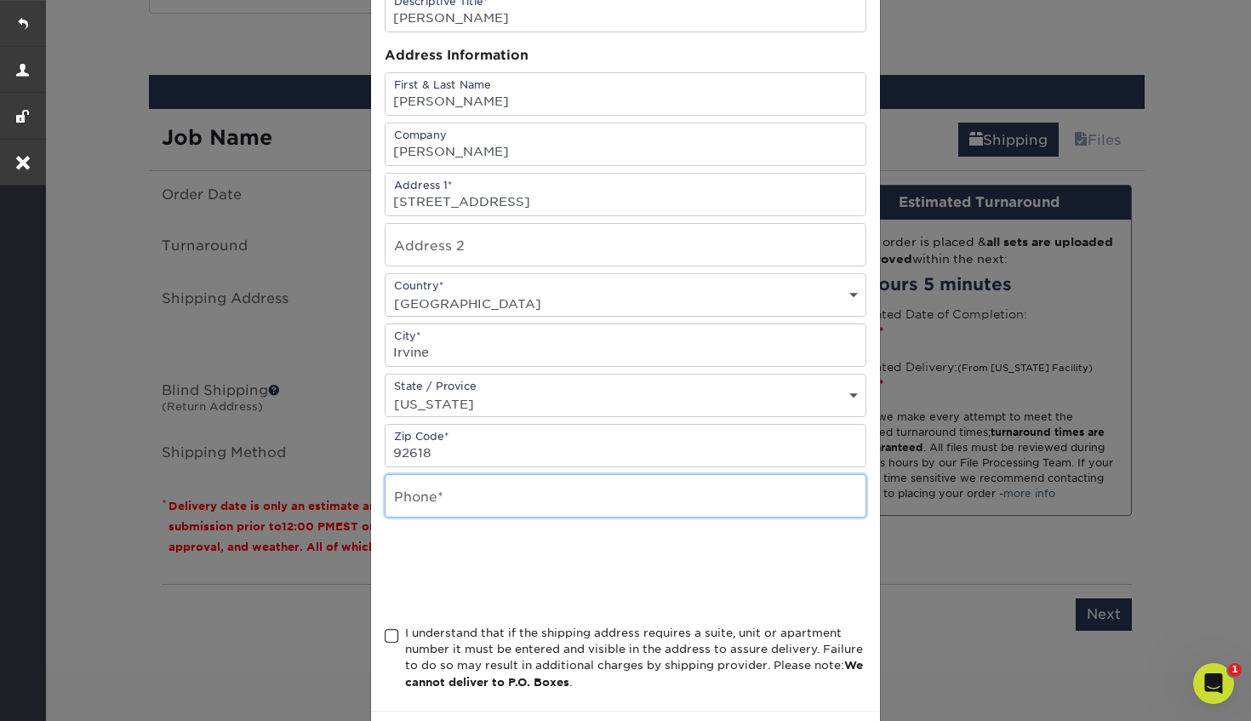
click at [431, 495] on input "text" at bounding box center [625, 496] width 480 height 42
type input "n/a"
click at [391, 635] on span at bounding box center [392, 636] width 14 height 16
click at [0, 0] on input "I understand that if the shipping address requires a suite, unit or apartment n…" at bounding box center [0, 0] width 0 height 0
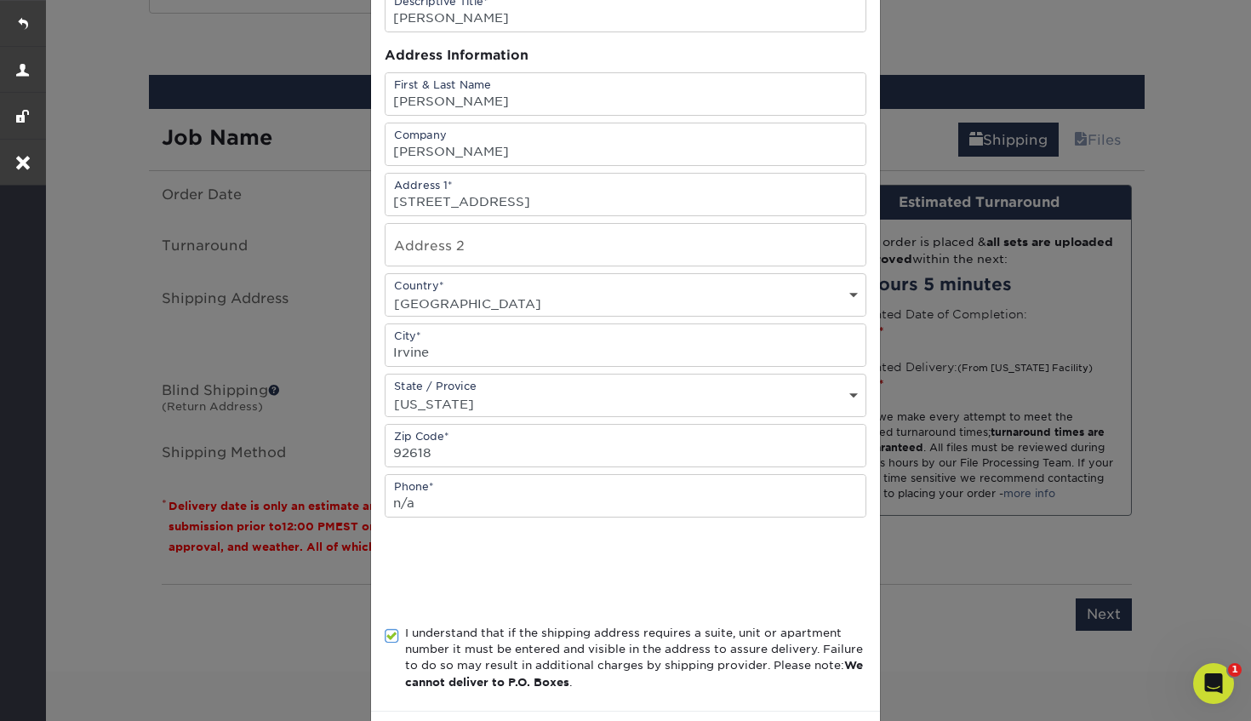
scroll to position [204, 0]
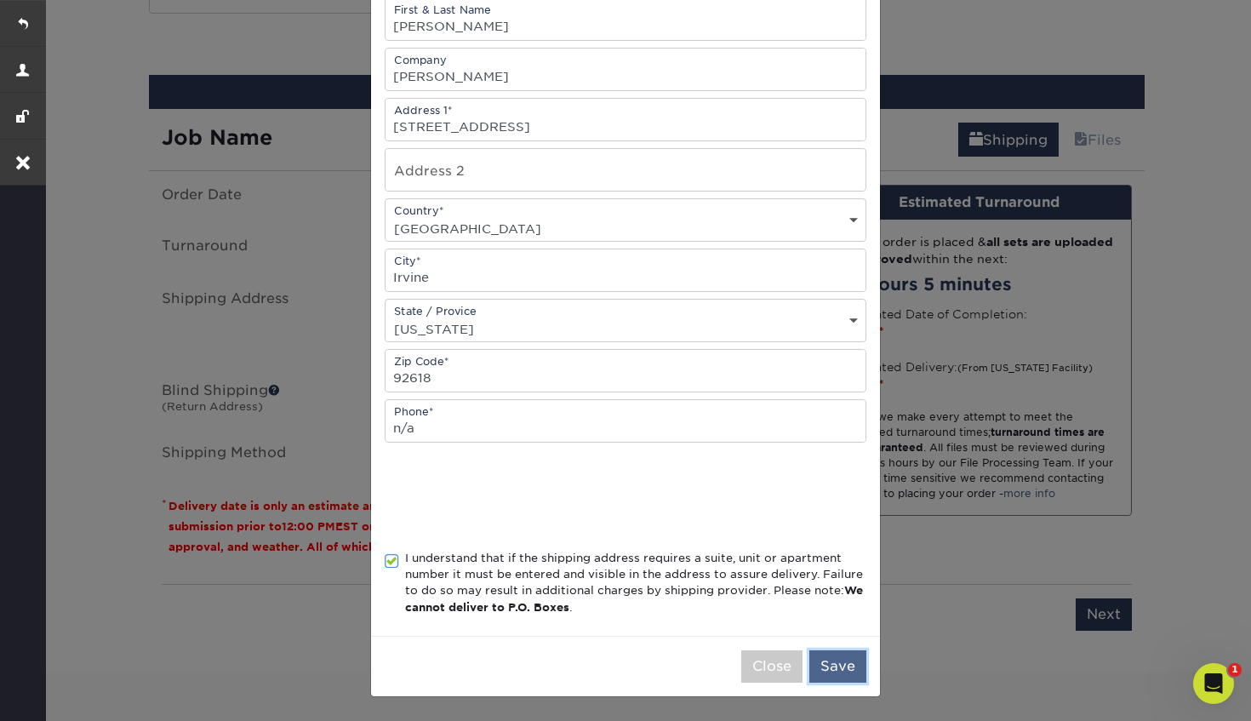
click at [850, 662] on button "Save" at bounding box center [837, 666] width 57 height 32
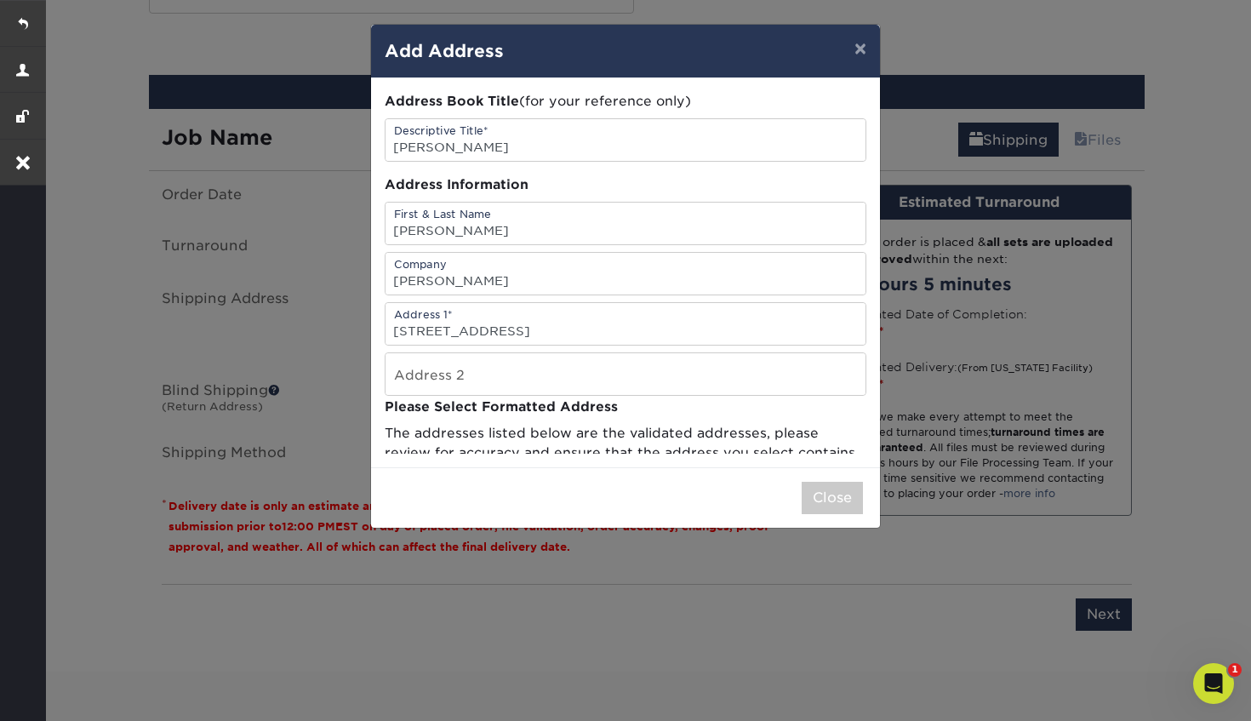
scroll to position [0, 0]
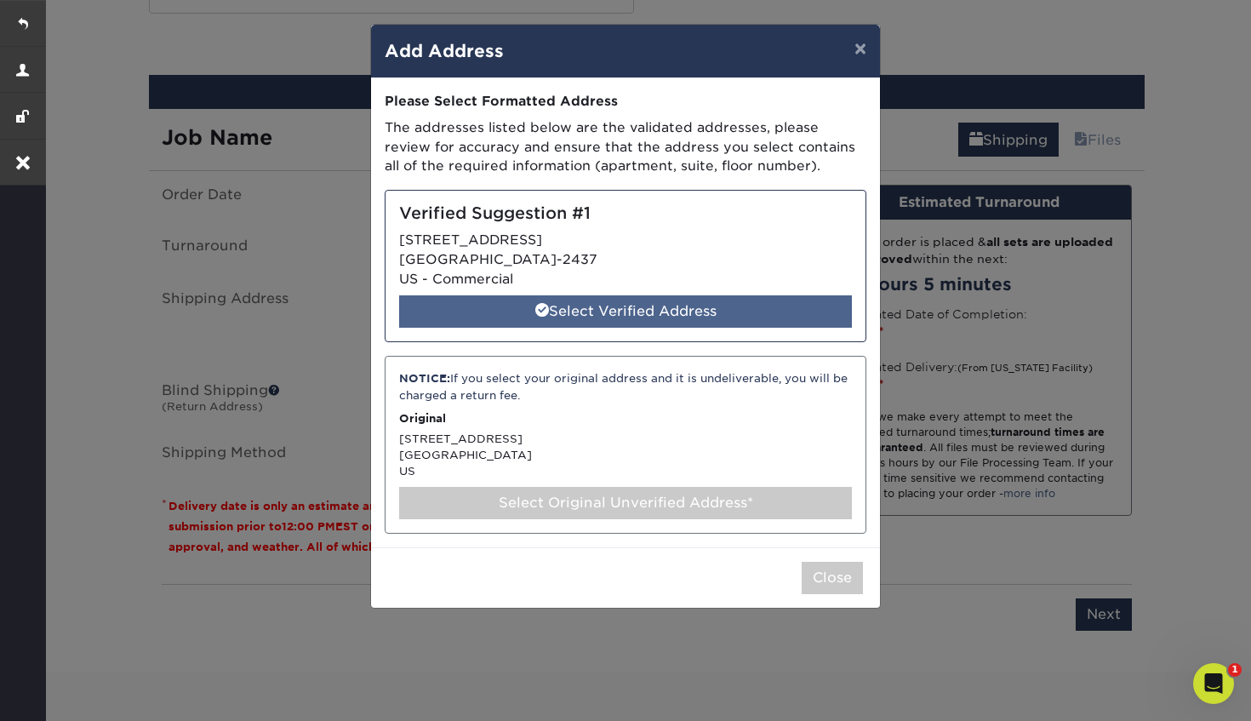
click at [636, 313] on div "Select Verified Address" at bounding box center [625, 311] width 453 height 32
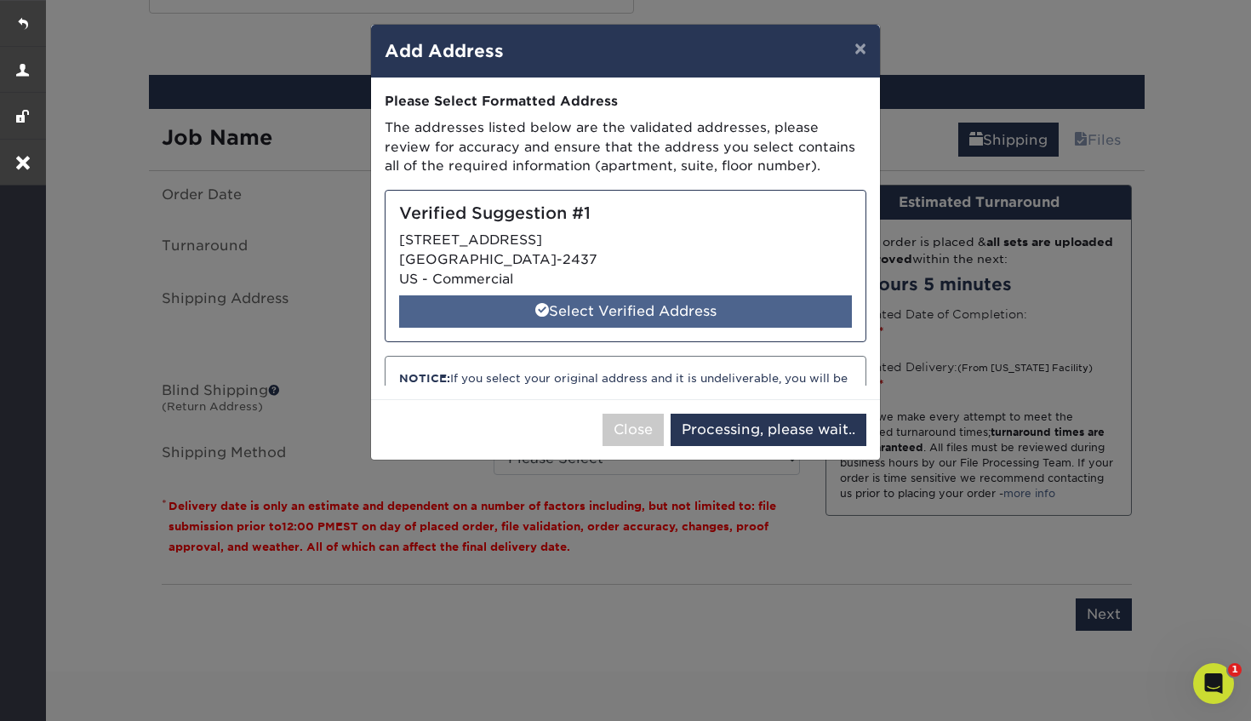
select select "286949"
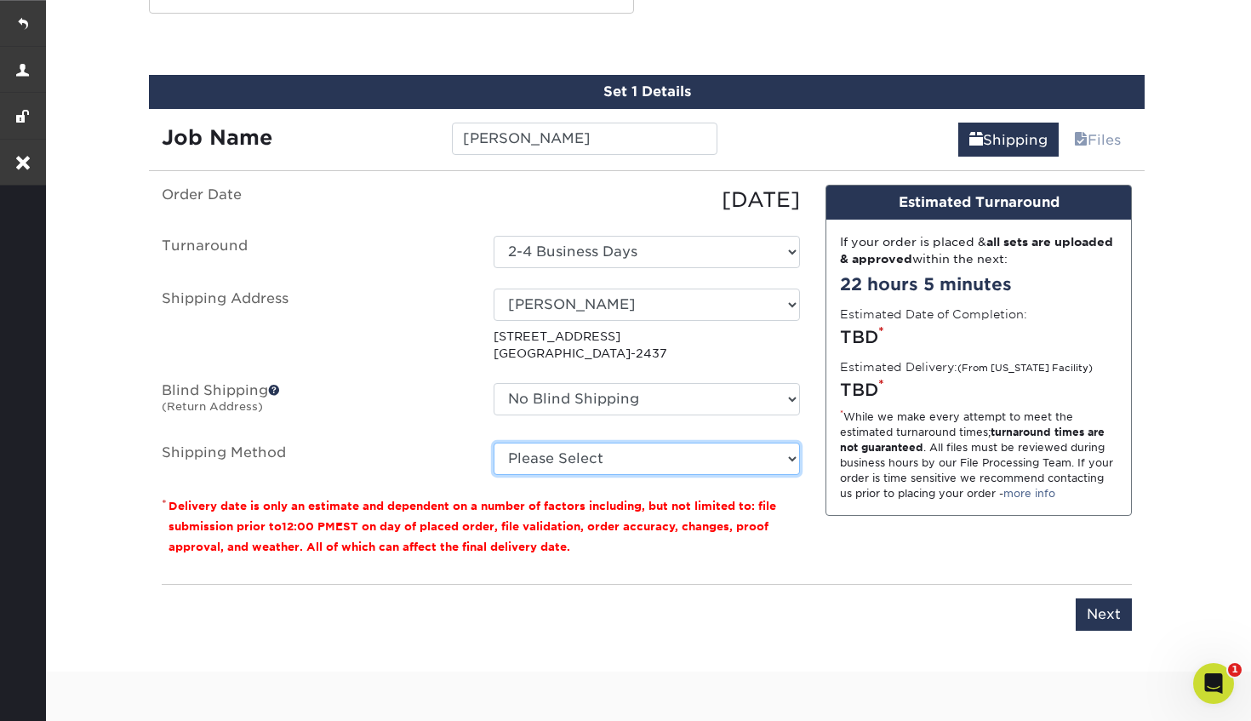
click at [672, 465] on select "Please Select Ground Shipping (+$8.96) 3 Day Shipping Service (+$15.34) 2 Day A…" at bounding box center [646, 458] width 306 height 32
select select "03"
click at [493, 442] on select "Please Select Ground Shipping (+$8.96) 3 Day Shipping Service (+$15.34) 2 Day A…" at bounding box center [646, 458] width 306 height 32
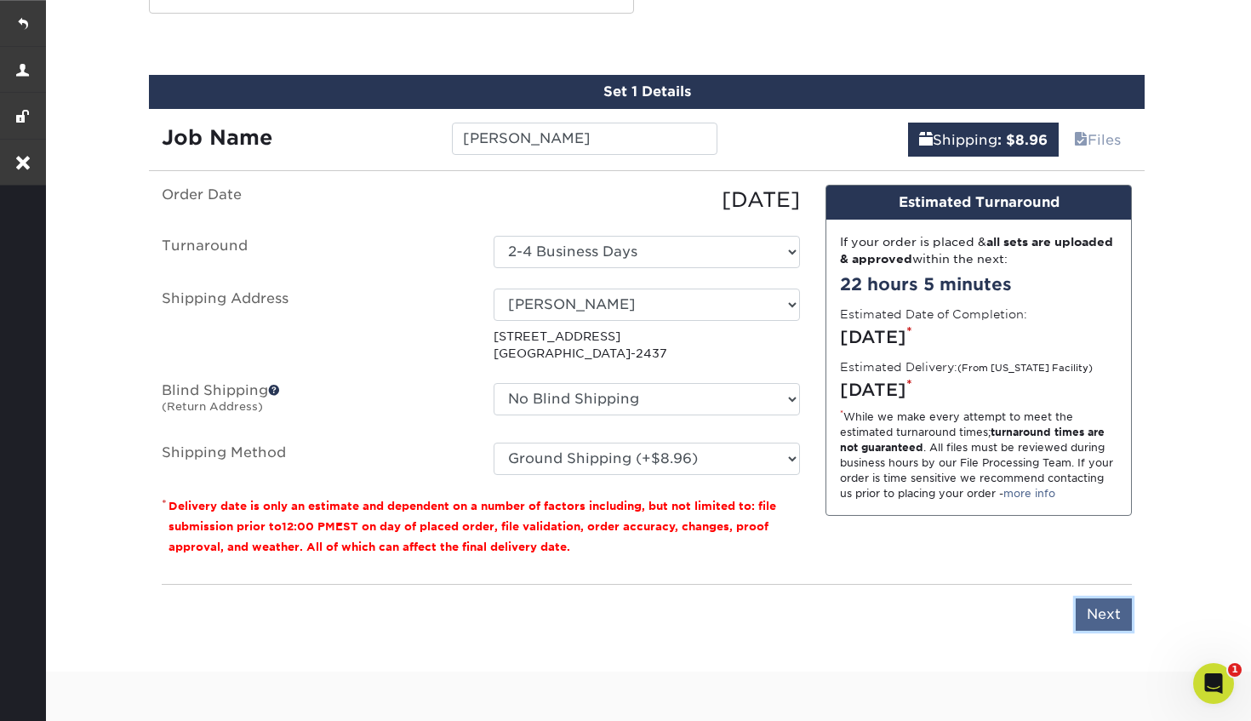
click at [1080, 612] on input "Next" at bounding box center [1103, 614] width 56 height 32
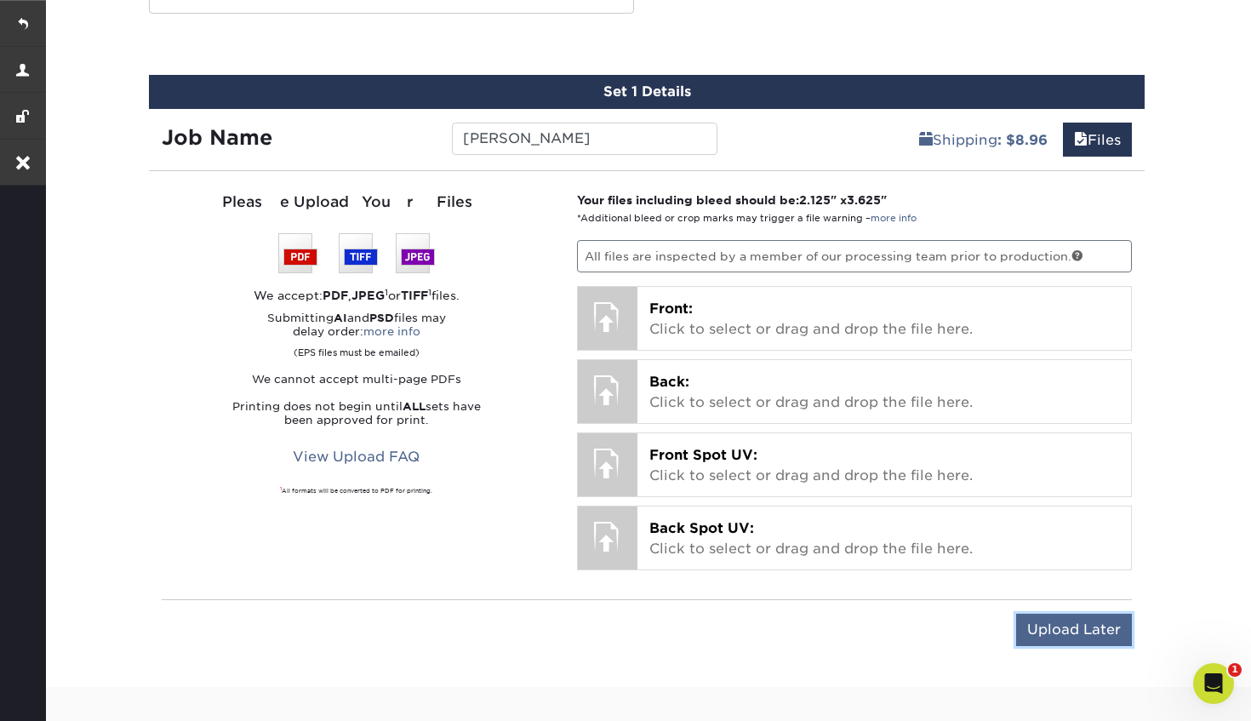
click at [1077, 630] on input "Upload Later" at bounding box center [1074, 629] width 116 height 32
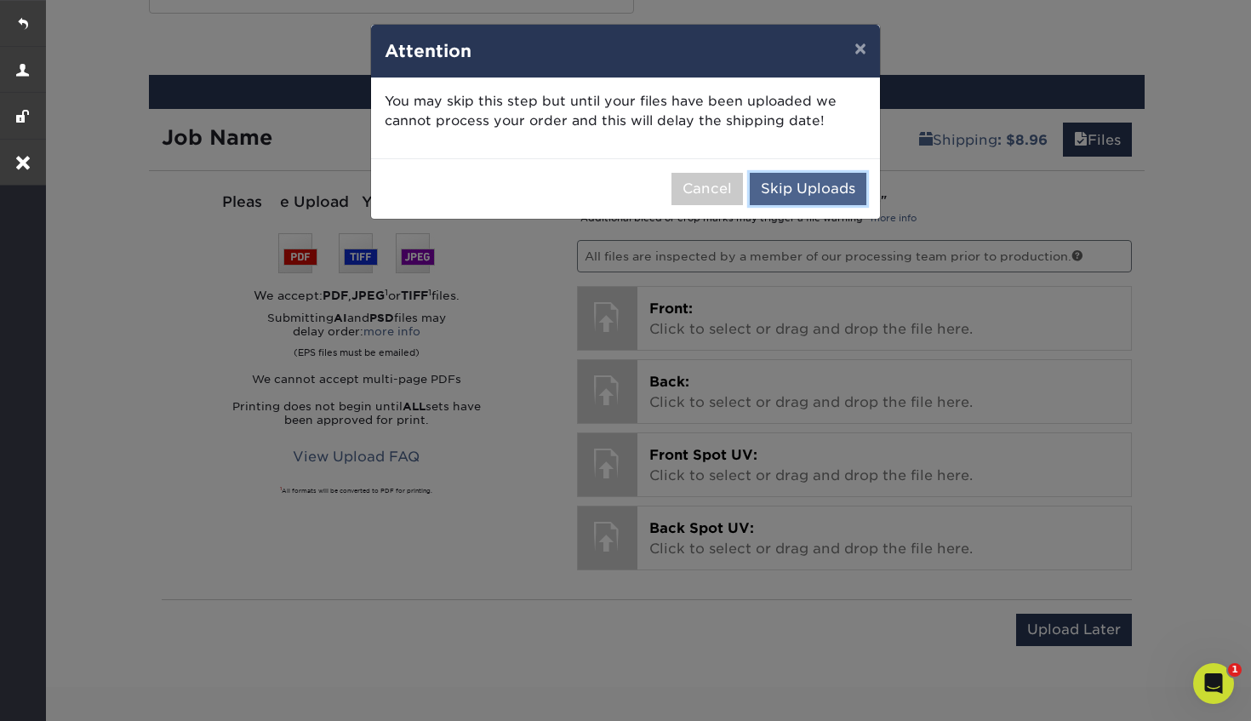
click at [804, 190] on button "Skip Uploads" at bounding box center [808, 189] width 117 height 32
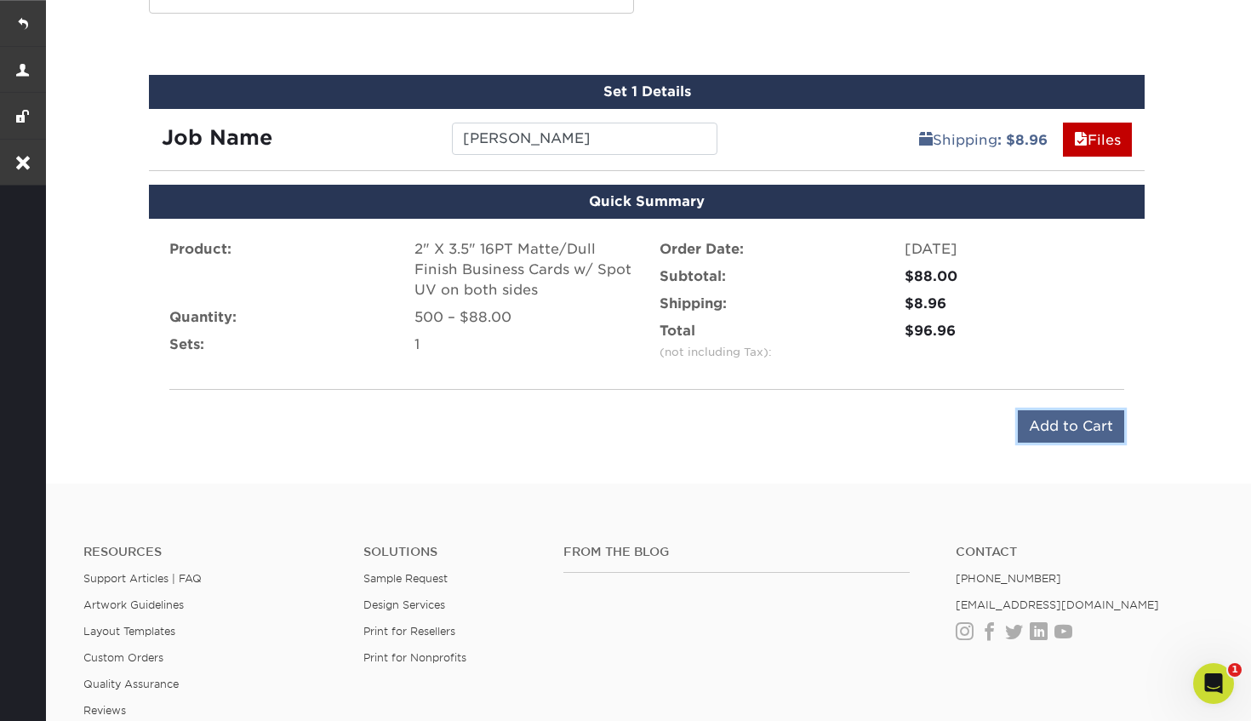
click at [1064, 437] on input "Add to Cart" at bounding box center [1071, 426] width 106 height 32
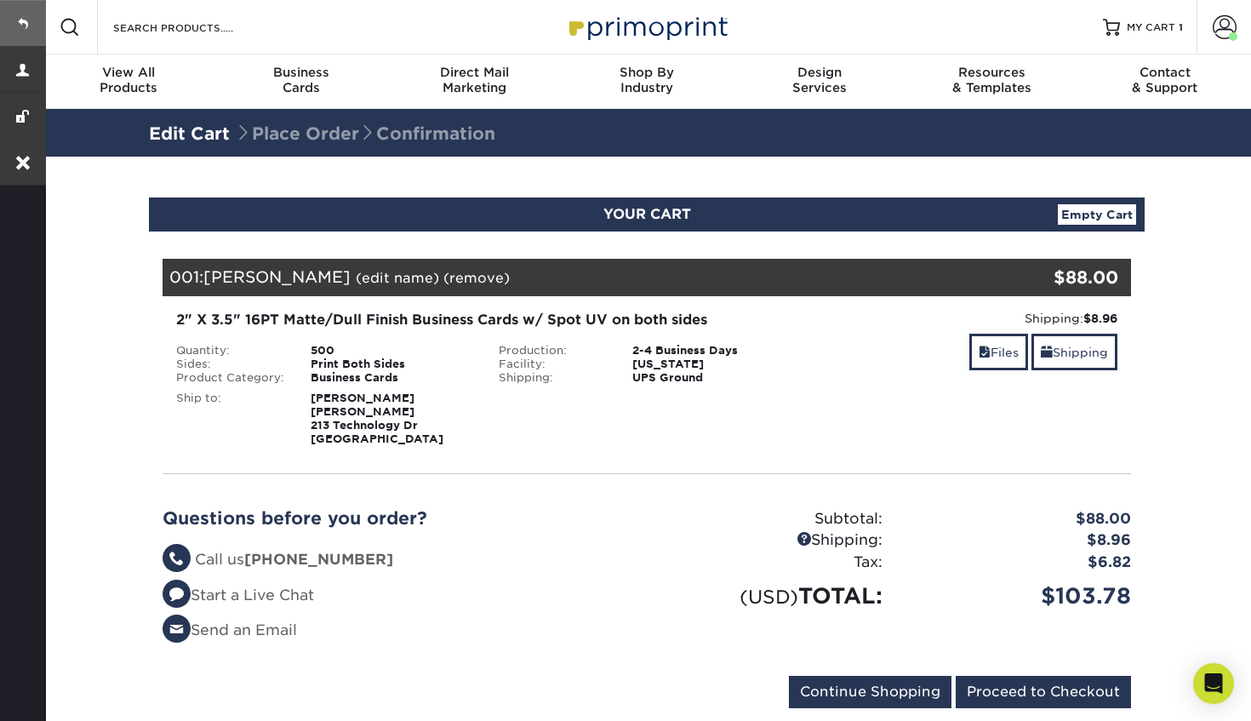
click at [28, 26] on link at bounding box center [23, 23] width 46 height 46
